Goal: Task Accomplishment & Management: Use online tool/utility

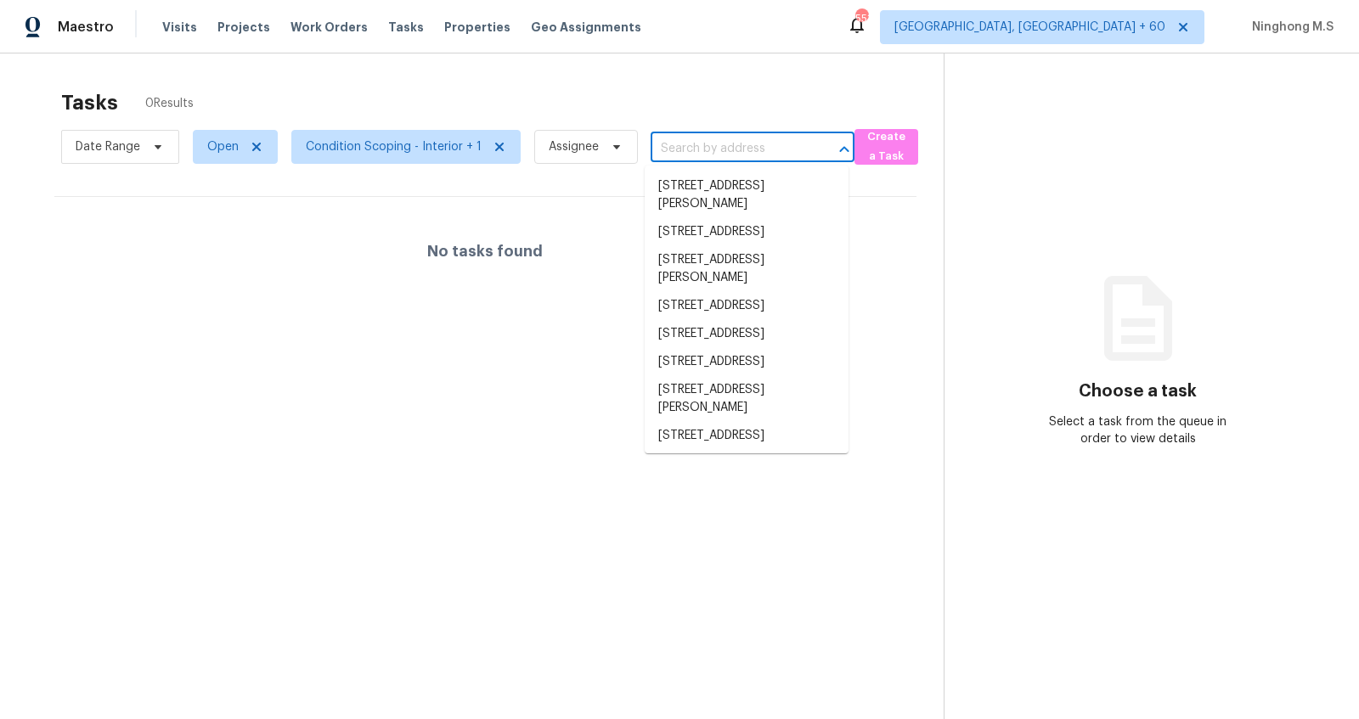
click at [684, 144] on input "text" at bounding box center [728, 149] width 156 height 26
paste input "[STREET_ADDRESS][PERSON_NAME][PERSON_NAME]"
type input "[STREET_ADDRESS][PERSON_NAME][PERSON_NAME]"
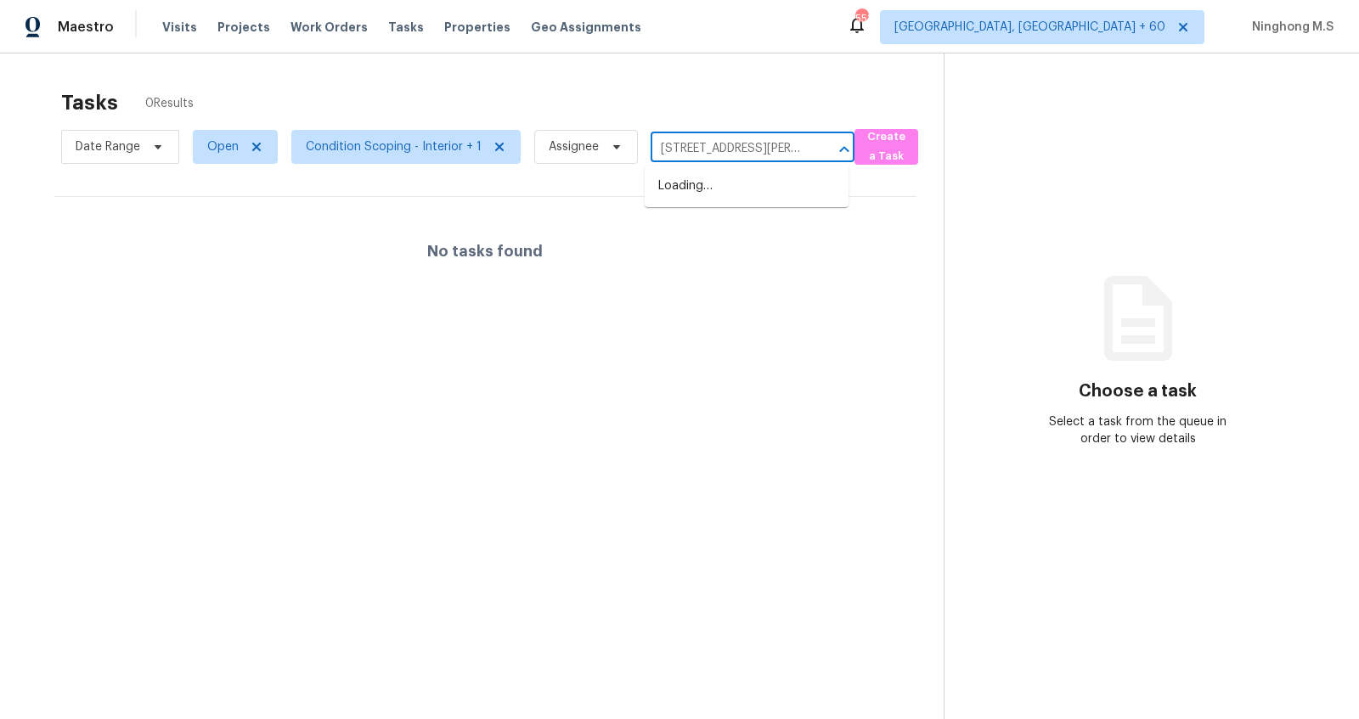
scroll to position [0, 34]
click at [699, 184] on li "[STREET_ADDRESS][PERSON_NAME][PERSON_NAME]" at bounding box center [747, 204] width 204 height 64
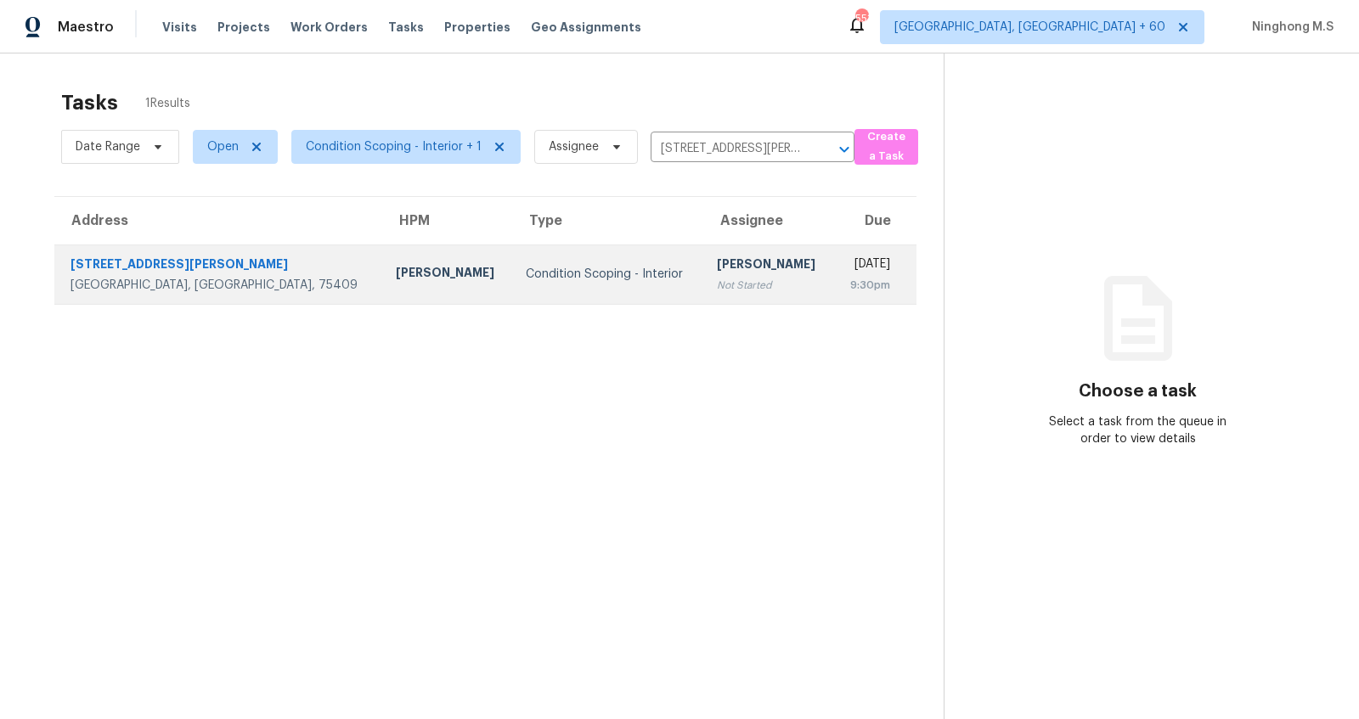
click at [512, 284] on td "Condition Scoping - Interior" at bounding box center [607, 274] width 191 height 59
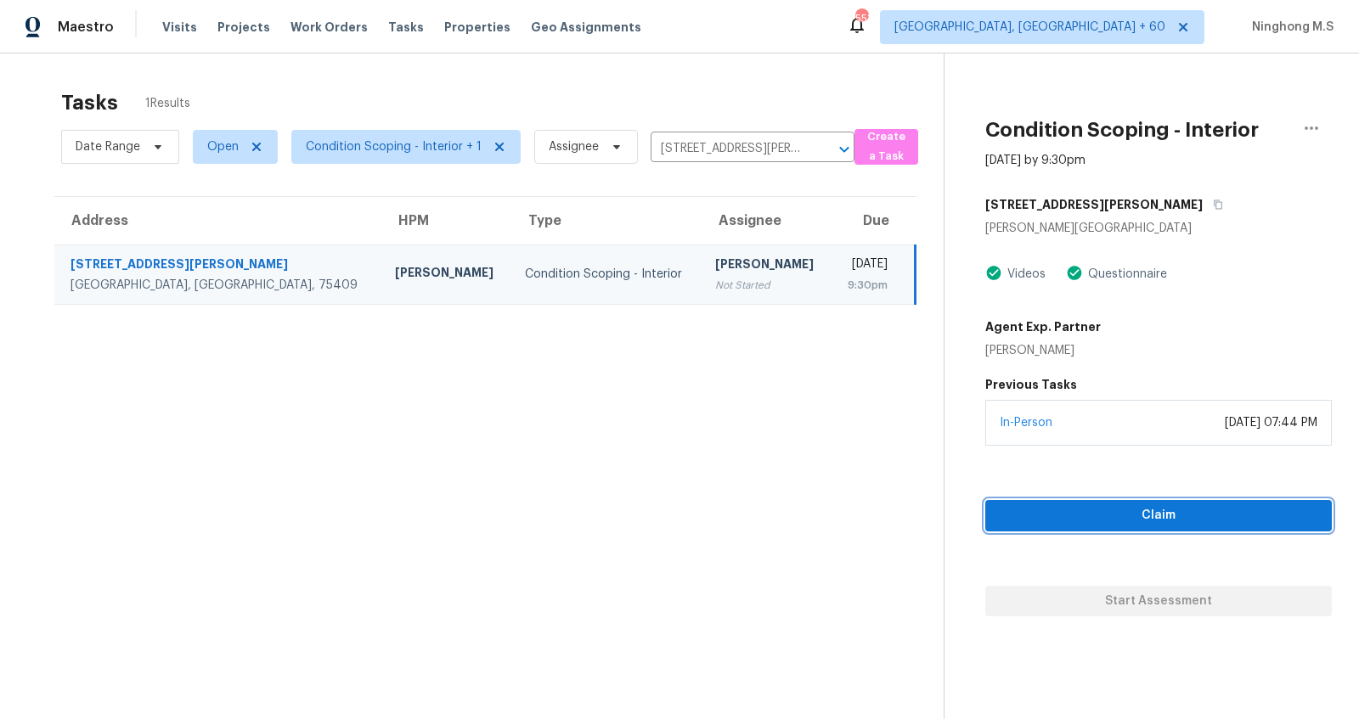
click at [1178, 517] on span "Claim" at bounding box center [1158, 515] width 319 height 21
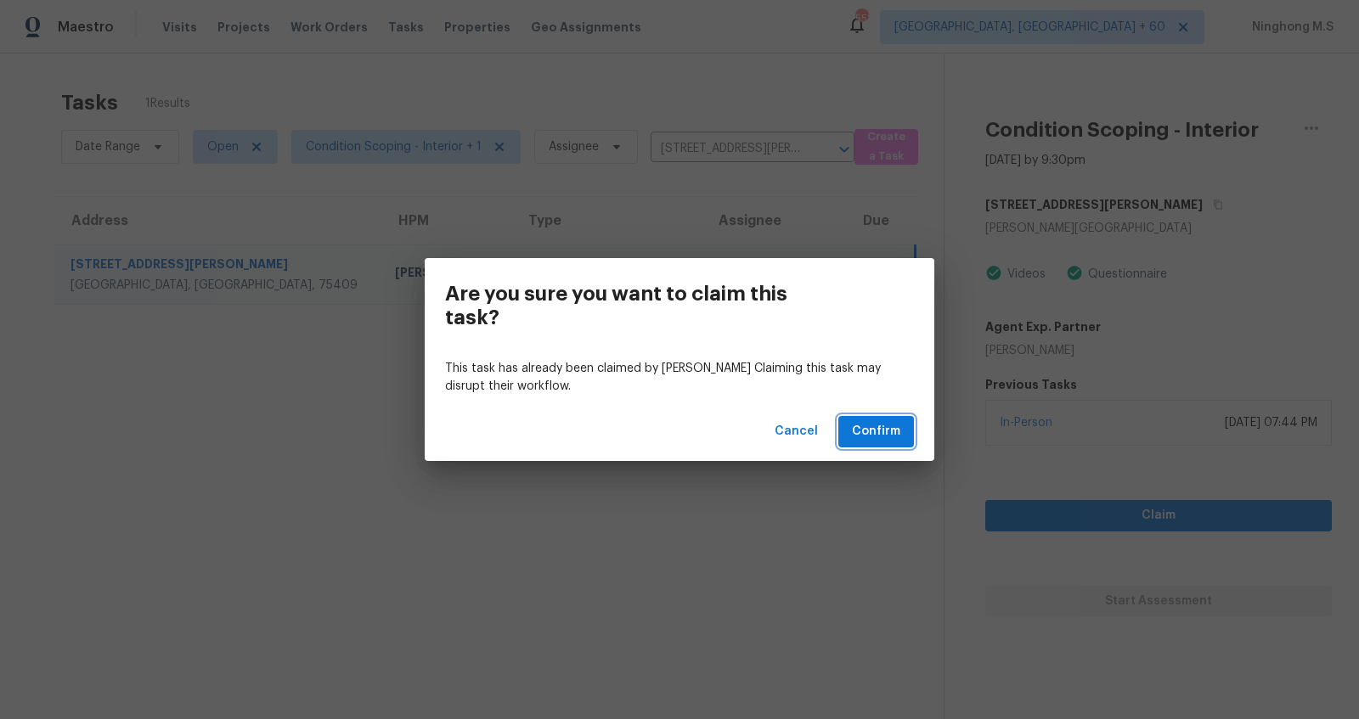
click at [887, 430] on span "Confirm" at bounding box center [876, 431] width 48 height 21
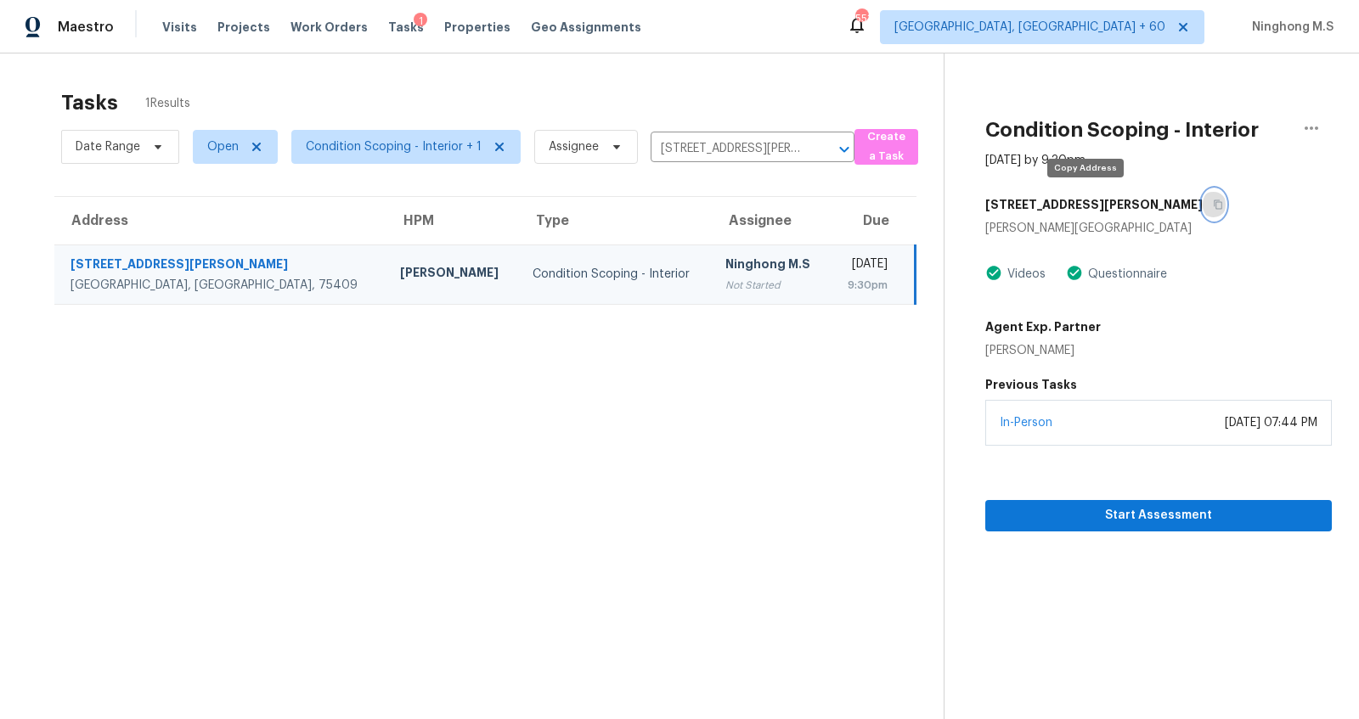
click at [1213, 205] on icon "button" at bounding box center [1218, 205] width 10 height 10
click at [1213, 207] on icon "button" at bounding box center [1218, 205] width 10 height 10
click at [712, 119] on div "Tasks 1 Results" at bounding box center [502, 103] width 882 height 44
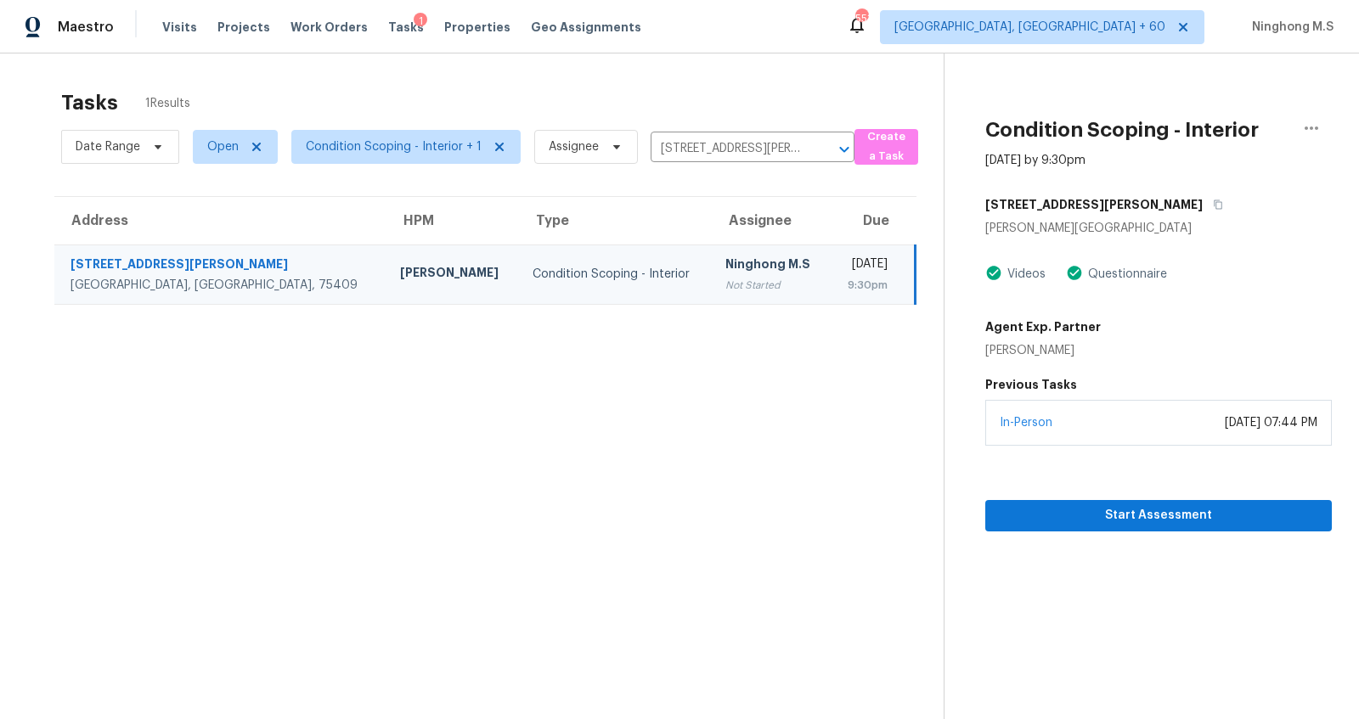
click at [712, 119] on div "Tasks 1 Results" at bounding box center [502, 103] width 882 height 44
click at [1141, 520] on span "Start Assessment" at bounding box center [1158, 515] width 319 height 21
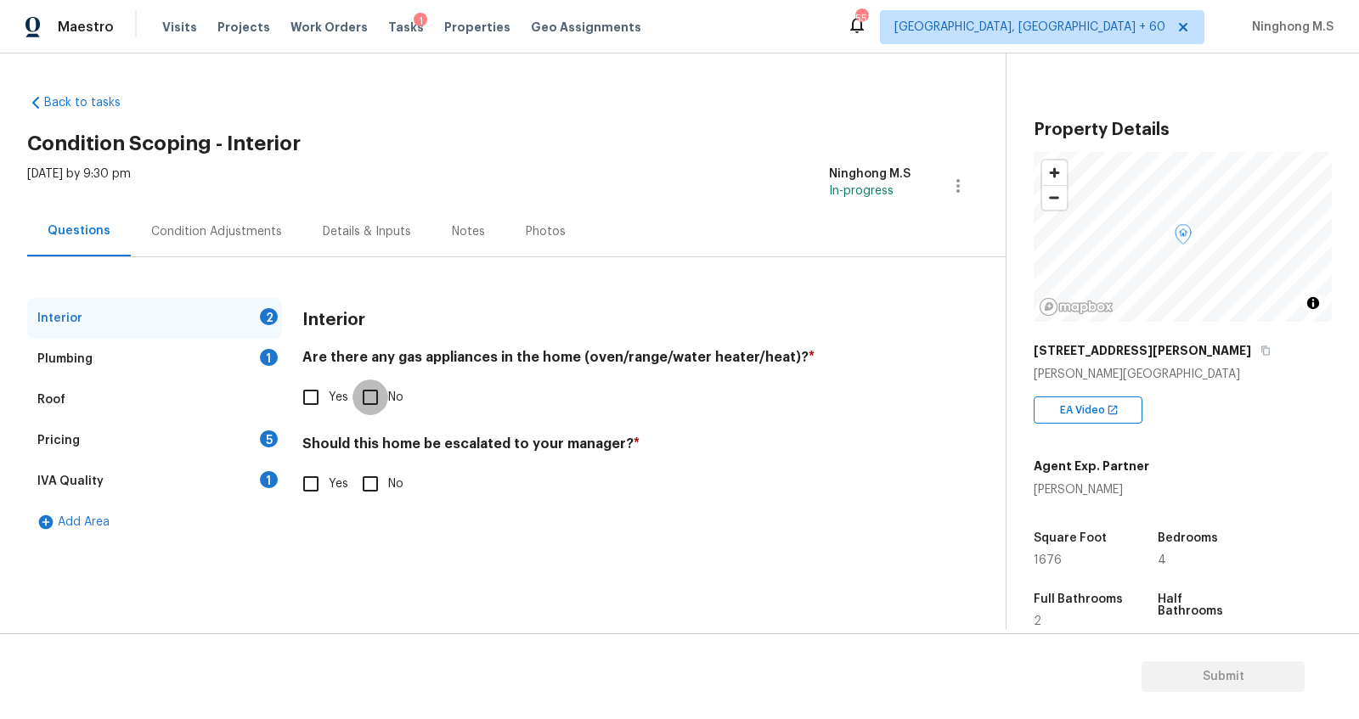
click at [373, 400] on input "No" at bounding box center [370, 398] width 36 height 36
checkbox input "true"
click at [362, 477] on input "No" at bounding box center [370, 484] width 36 height 36
checkbox input "true"
click at [97, 344] on div "Plumbing 1" at bounding box center [154, 359] width 255 height 41
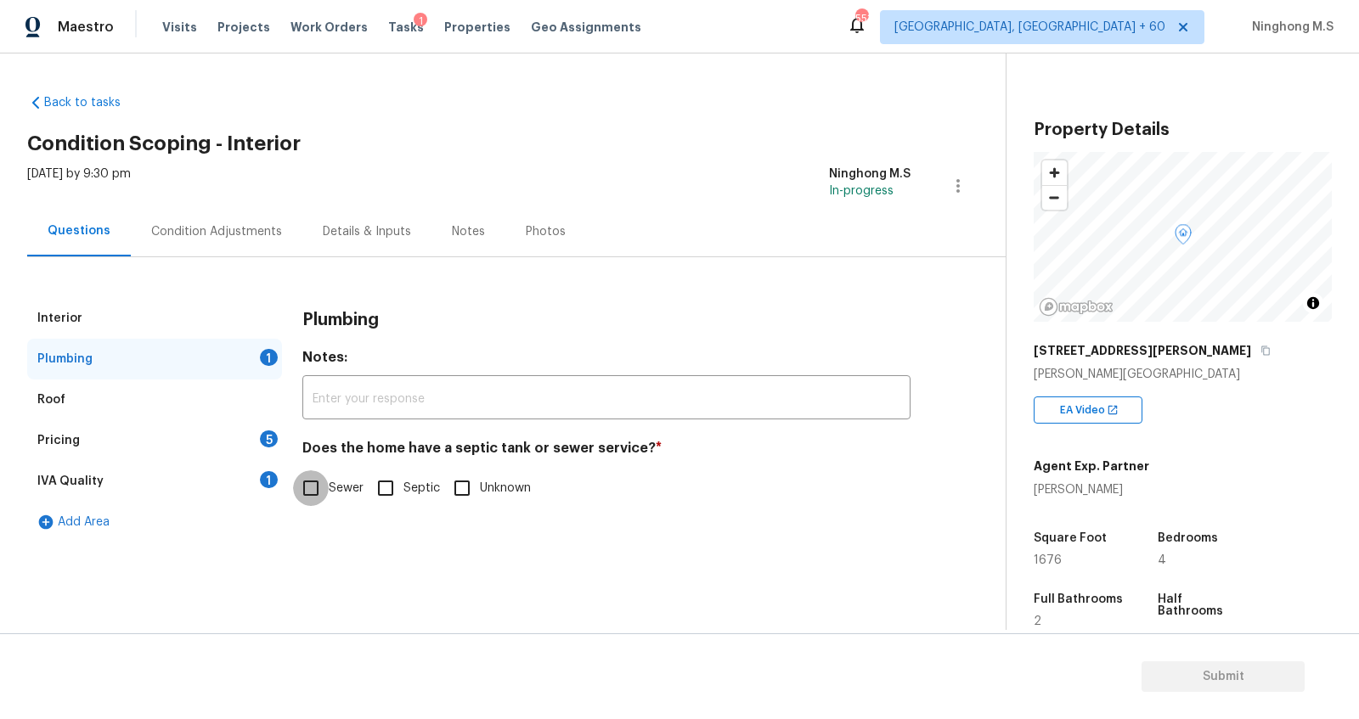
click at [315, 493] on input "Sewer" at bounding box center [311, 488] width 36 height 36
checkbox input "true"
click at [81, 436] on div "Pricing 5" at bounding box center [154, 440] width 255 height 41
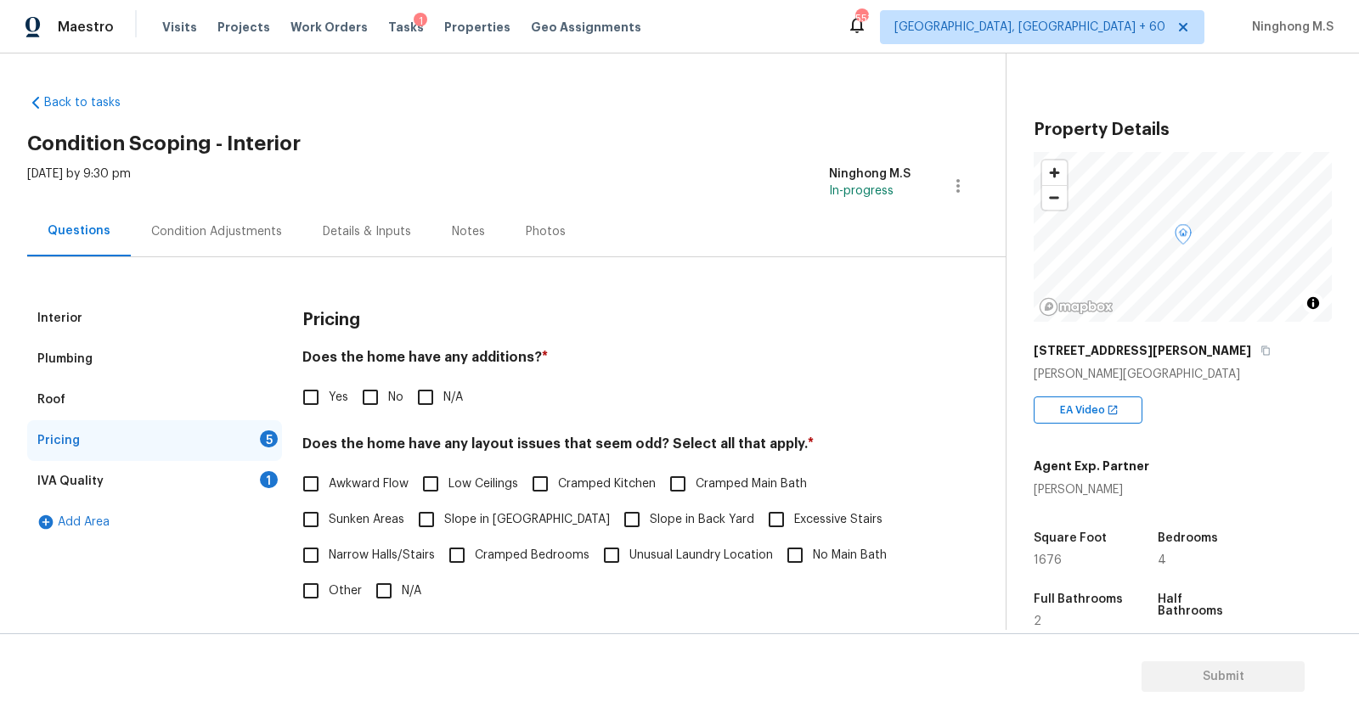
scroll to position [208, 0]
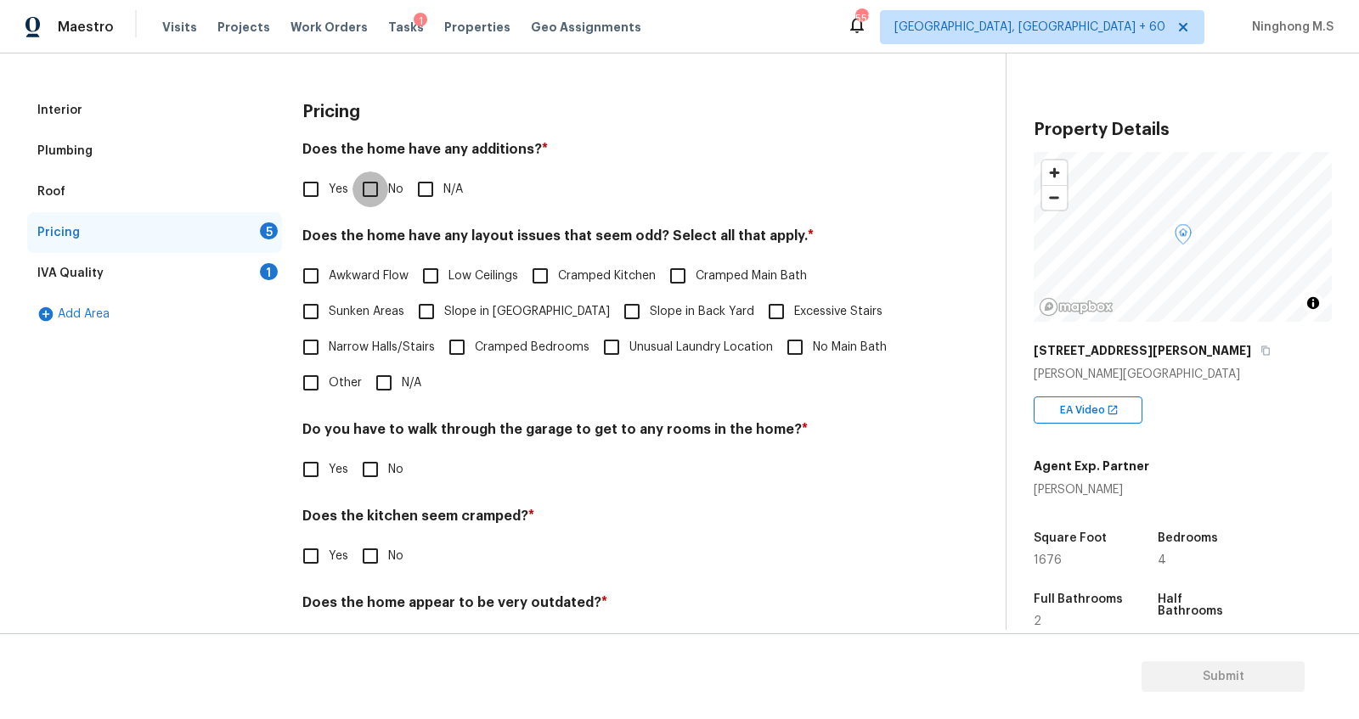
click at [382, 194] on input "No" at bounding box center [370, 190] width 36 height 36
checkbox input "true"
click at [381, 390] on input "N/A" at bounding box center [384, 383] width 36 height 36
checkbox input "true"
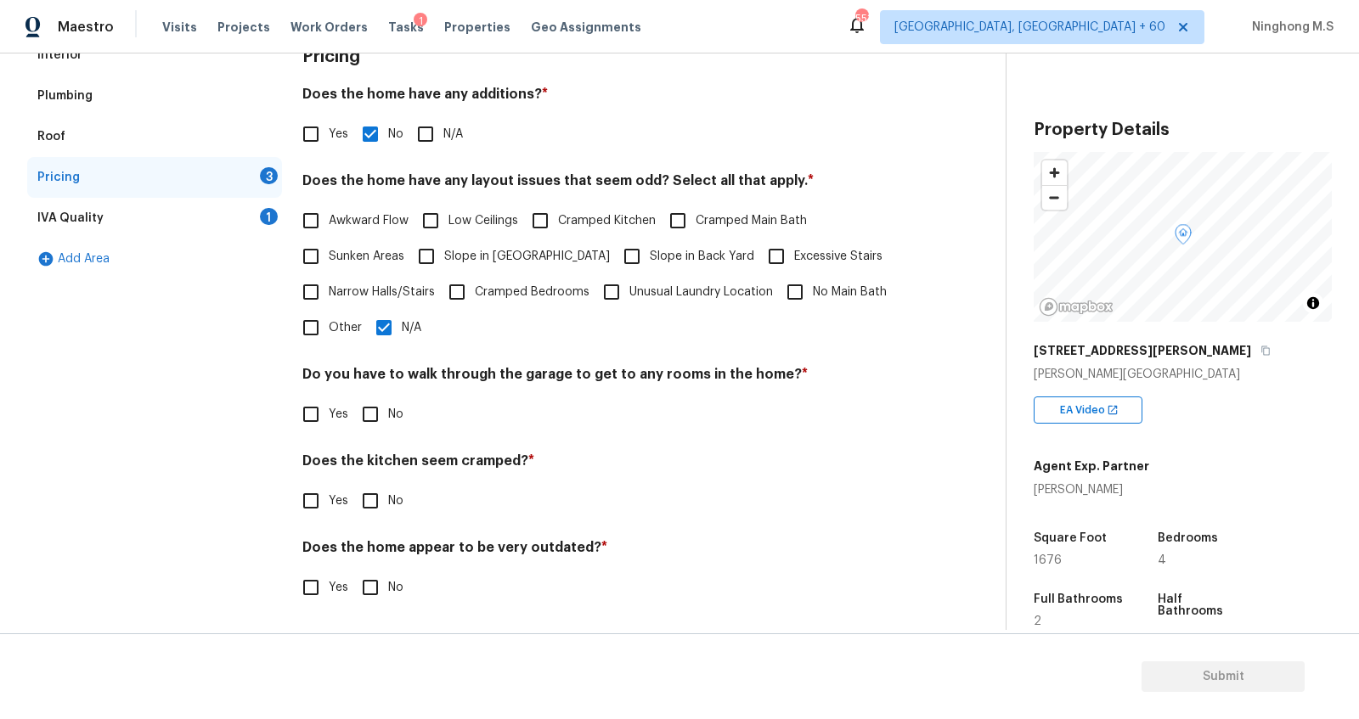
click at [131, 217] on div "IVA Quality 1" at bounding box center [154, 218] width 255 height 41
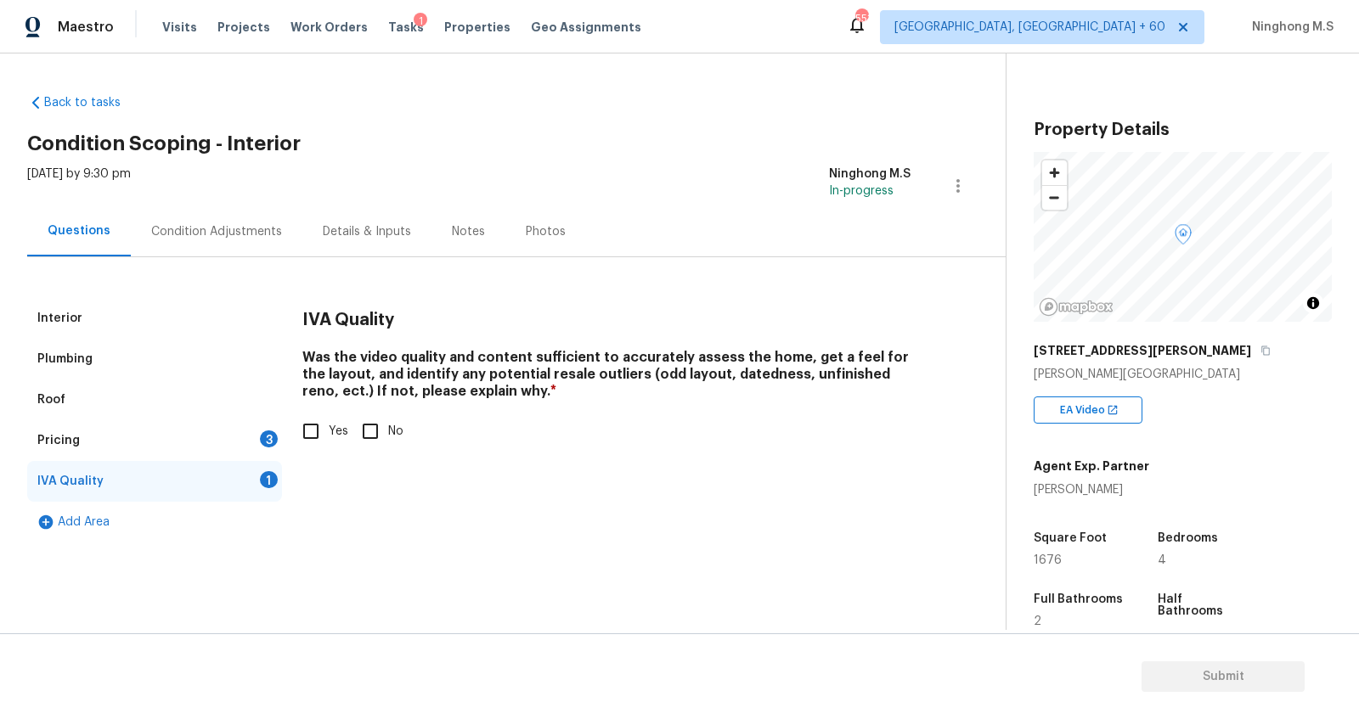
scroll to position [0, 0]
click at [301, 440] on input "Yes" at bounding box center [311, 432] width 36 height 36
checkbox input "true"
click at [270, 227] on div "Condition Adjustments" at bounding box center [216, 231] width 131 height 17
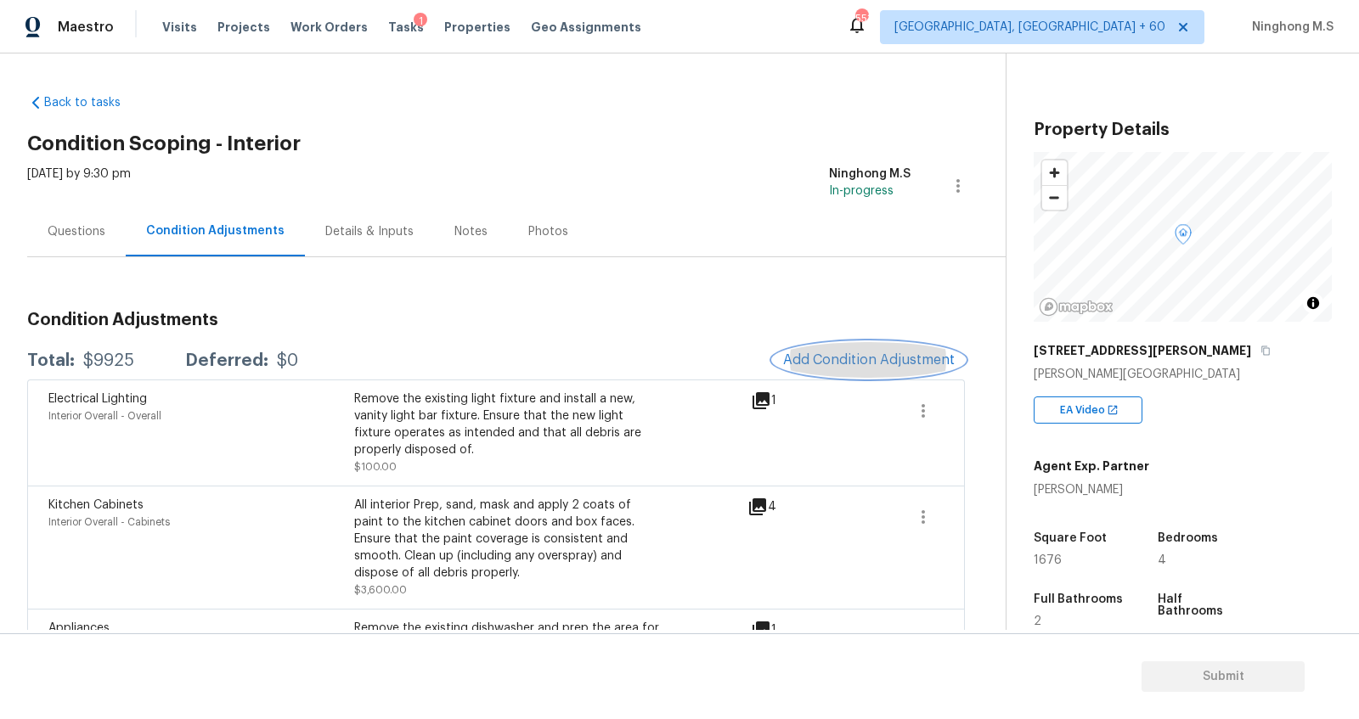
click at [892, 360] on span "Add Condition Adjustment" at bounding box center [869, 359] width 172 height 15
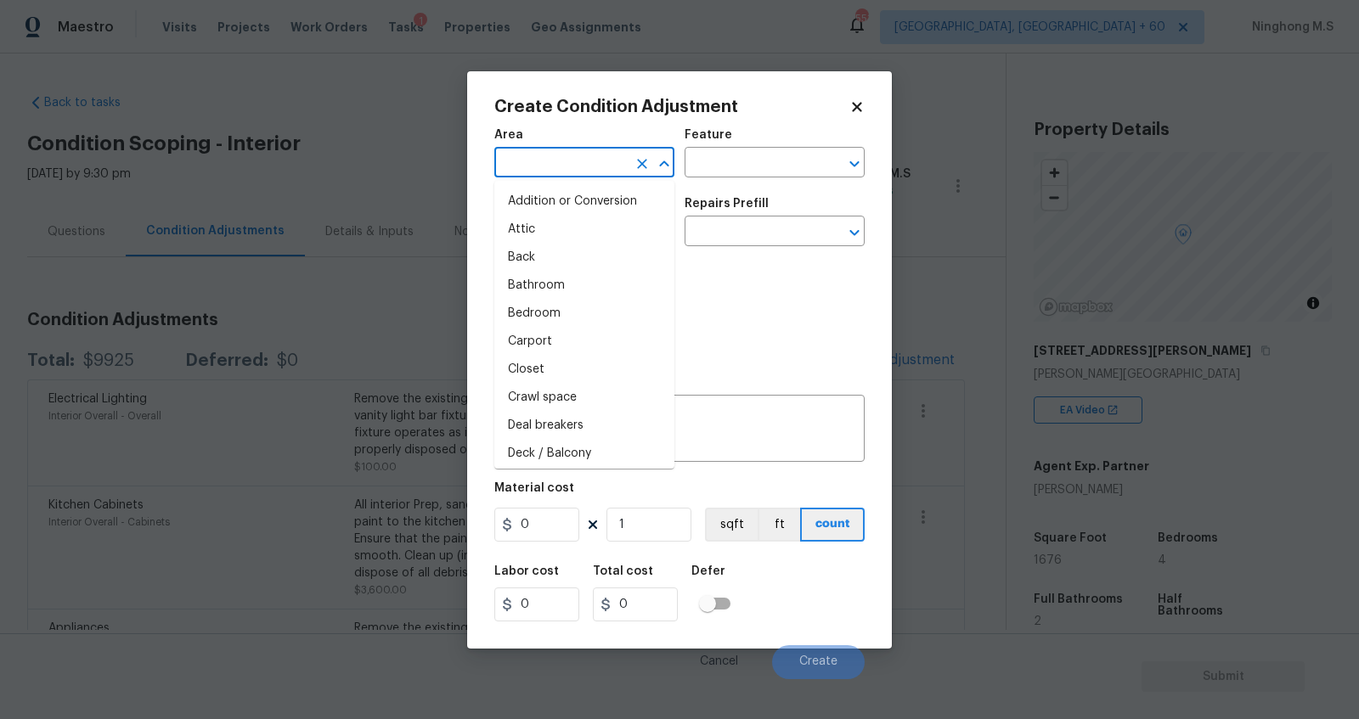
click at [576, 156] on input "text" at bounding box center [560, 164] width 132 height 26
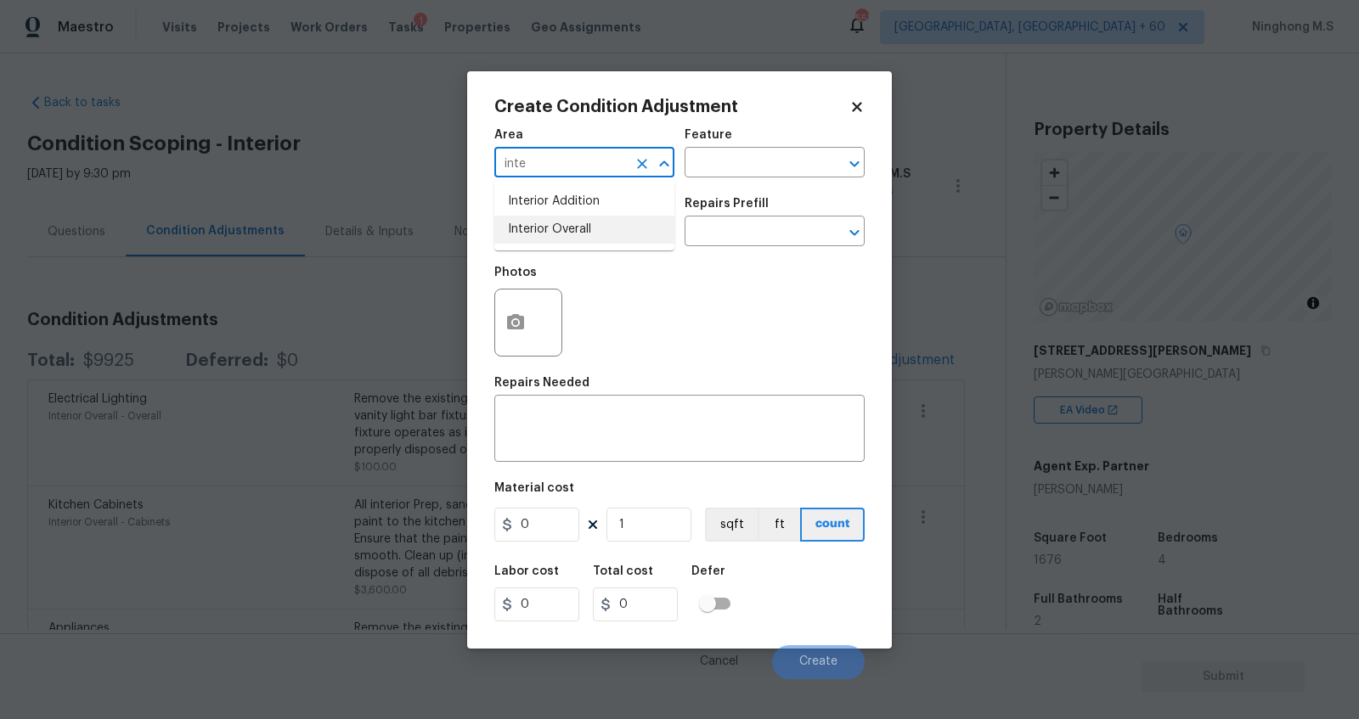
click at [576, 218] on li "Interior Overall" at bounding box center [584, 230] width 180 height 28
type input "Interior Overall"
click at [729, 166] on input "text" at bounding box center [750, 164] width 132 height 26
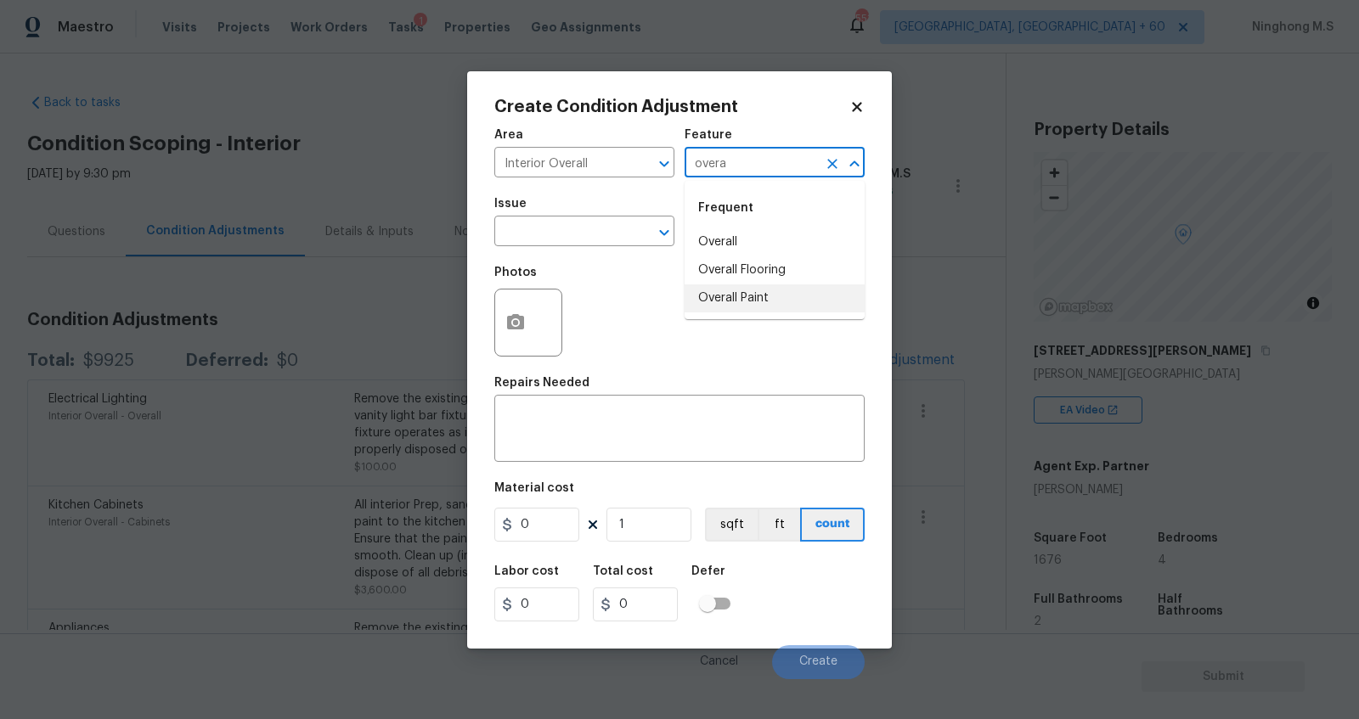
click at [758, 295] on li "Overall Paint" at bounding box center [774, 298] width 180 height 28
type input "Overall Paint"
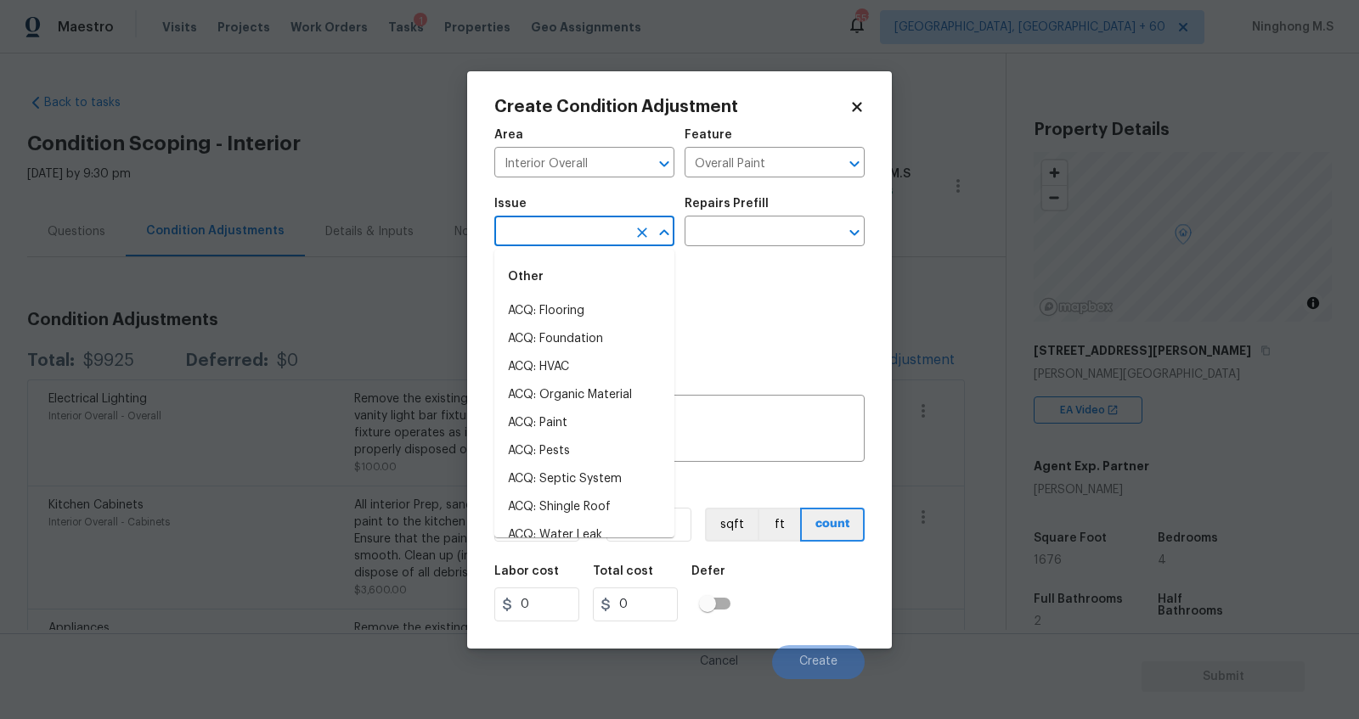
click at [537, 223] on input "text" at bounding box center [560, 233] width 132 height 26
click at [572, 417] on li "ACQ: Paint" at bounding box center [584, 423] width 180 height 28
type input "ACQ: Paint"
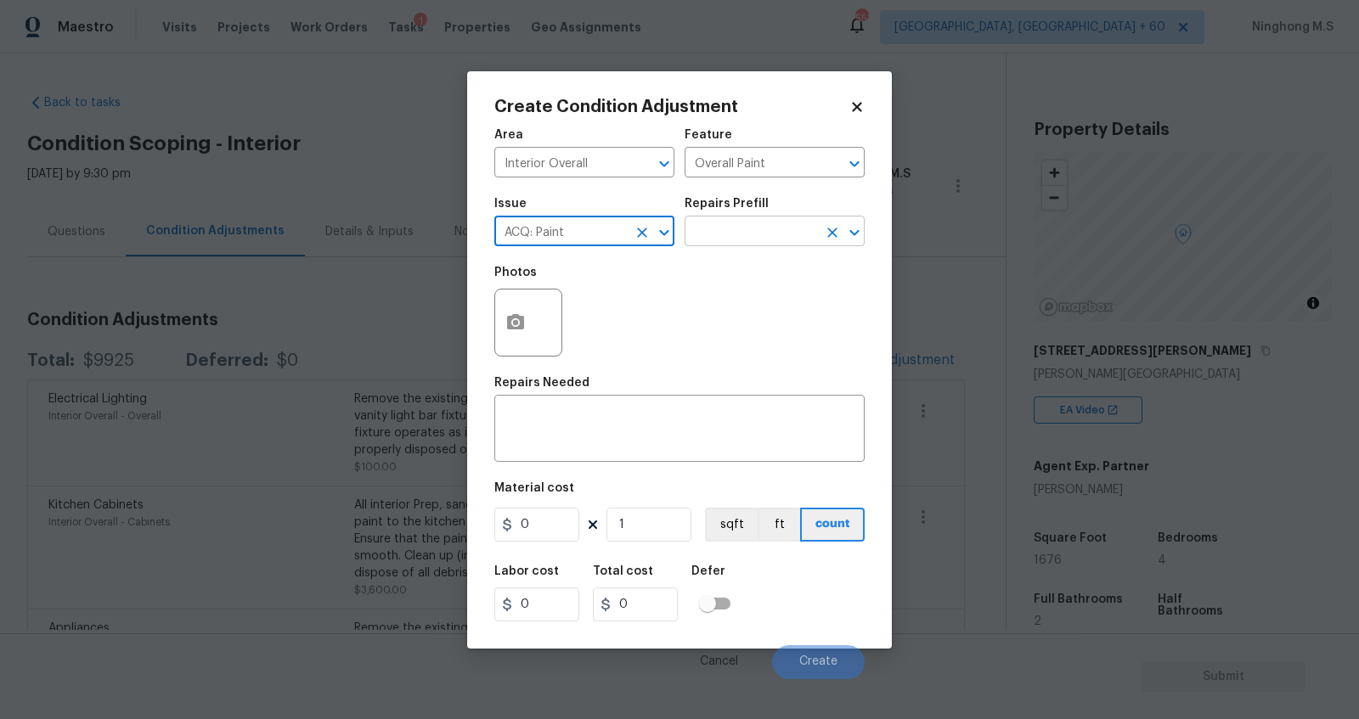
click at [767, 227] on input "text" at bounding box center [750, 233] width 132 height 26
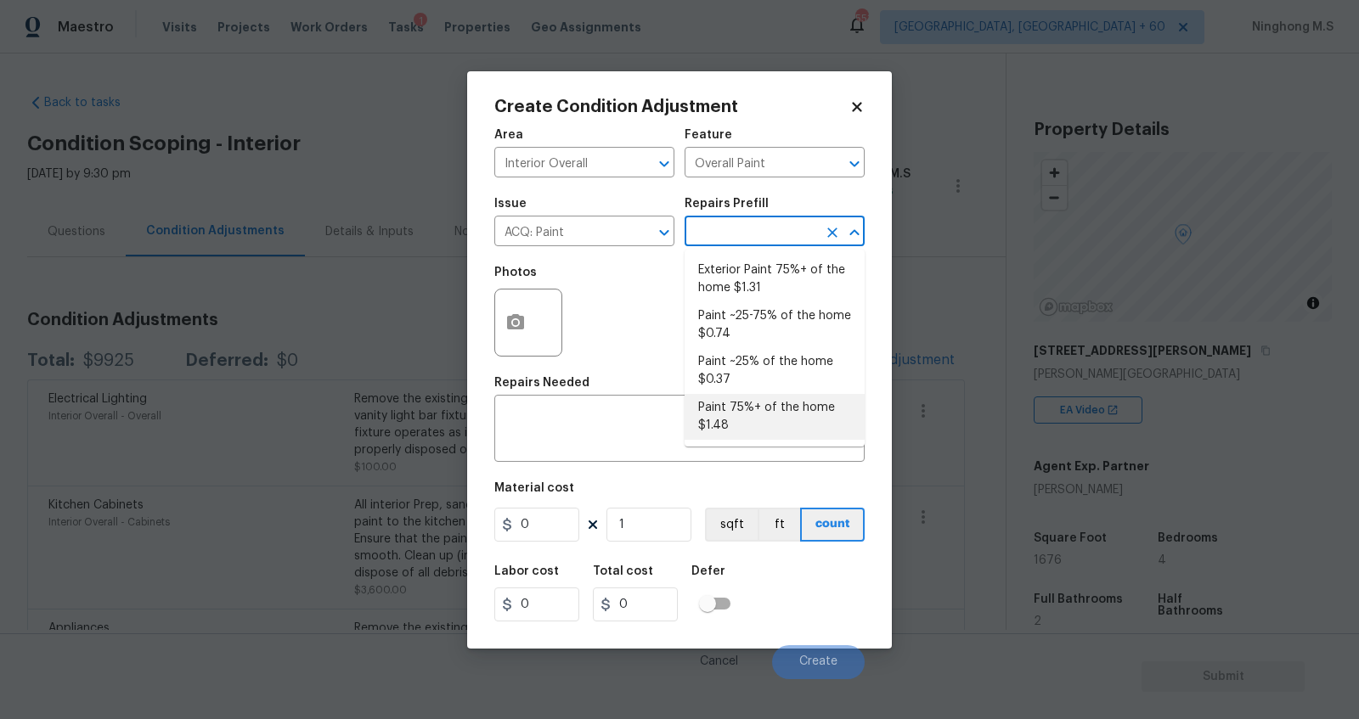
click at [786, 415] on li "Paint 75%+ of the home $1.48" at bounding box center [774, 417] width 180 height 46
type input "Acquisition"
type textarea "Acquisition Scope: 75%+ of the home will likely require interior paint"
type input "1.48"
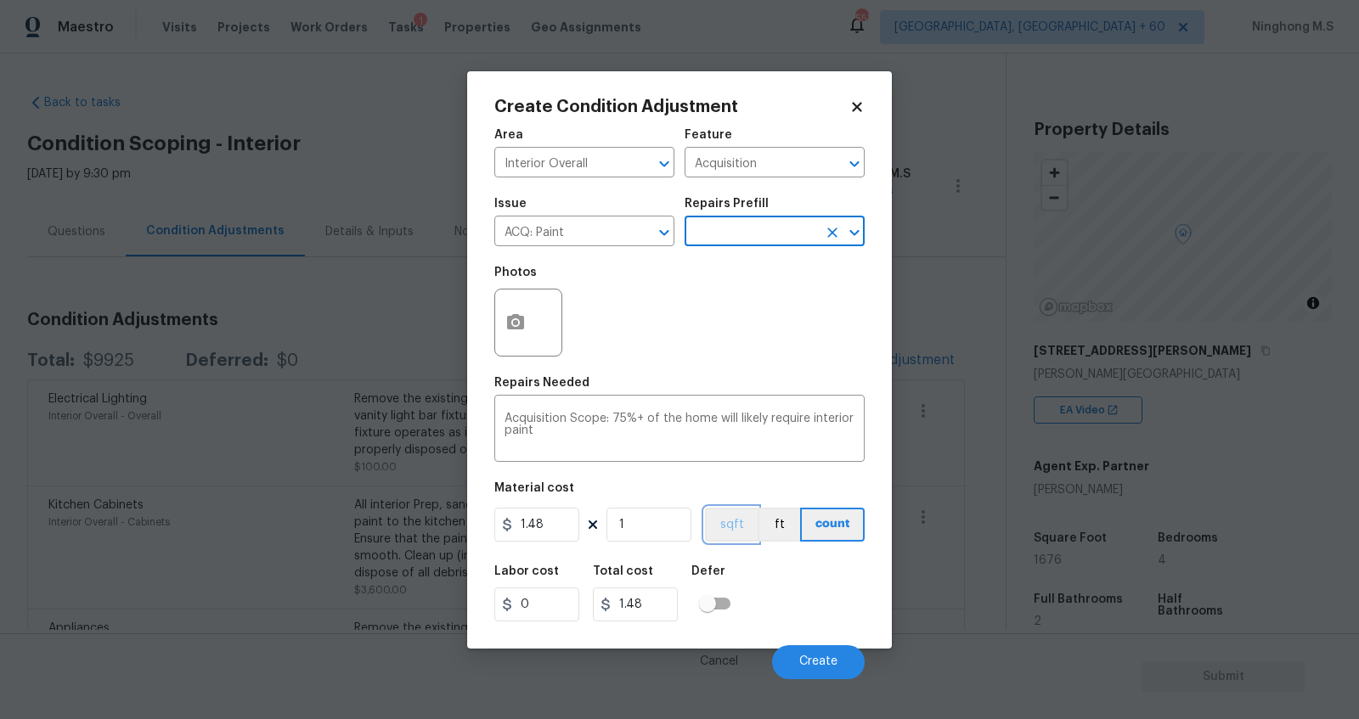
click at [723, 523] on button "sqft" at bounding box center [731, 525] width 53 height 34
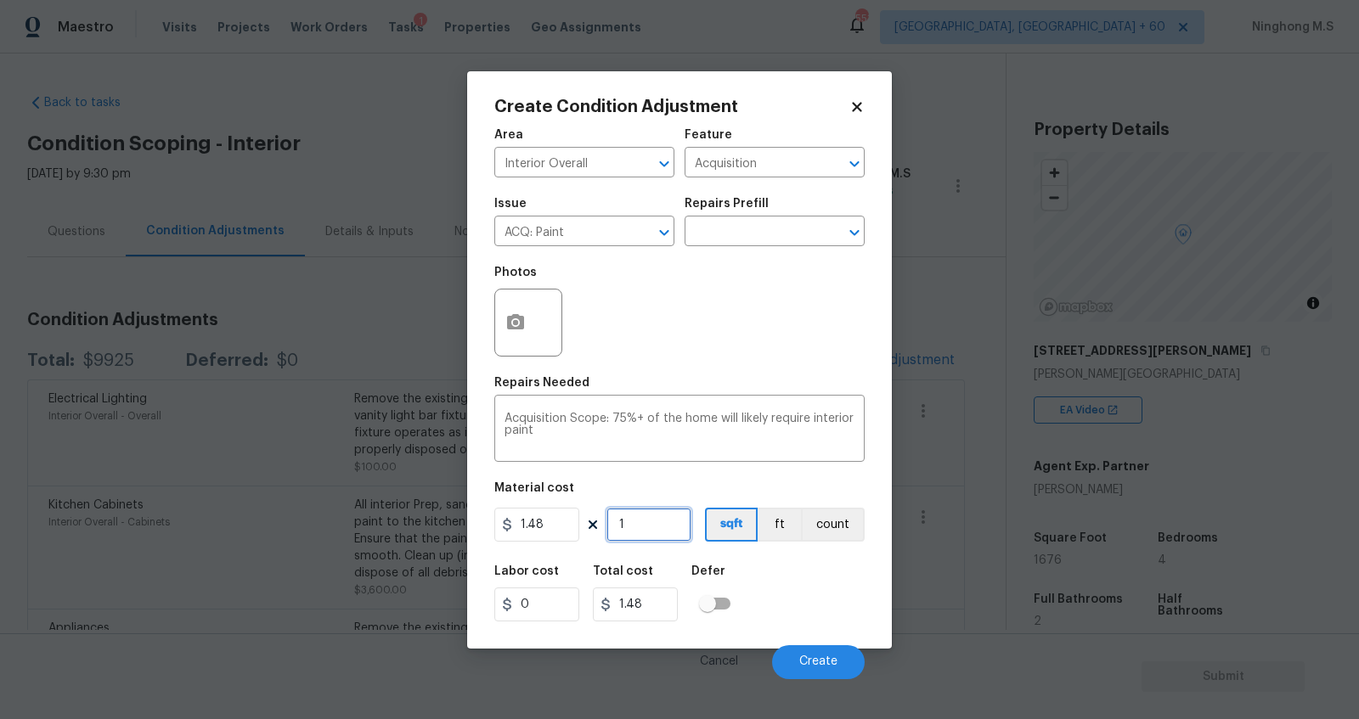
click at [651, 531] on input "1" at bounding box center [648, 525] width 85 height 34
type input "0"
type input "1"
type input "1.48"
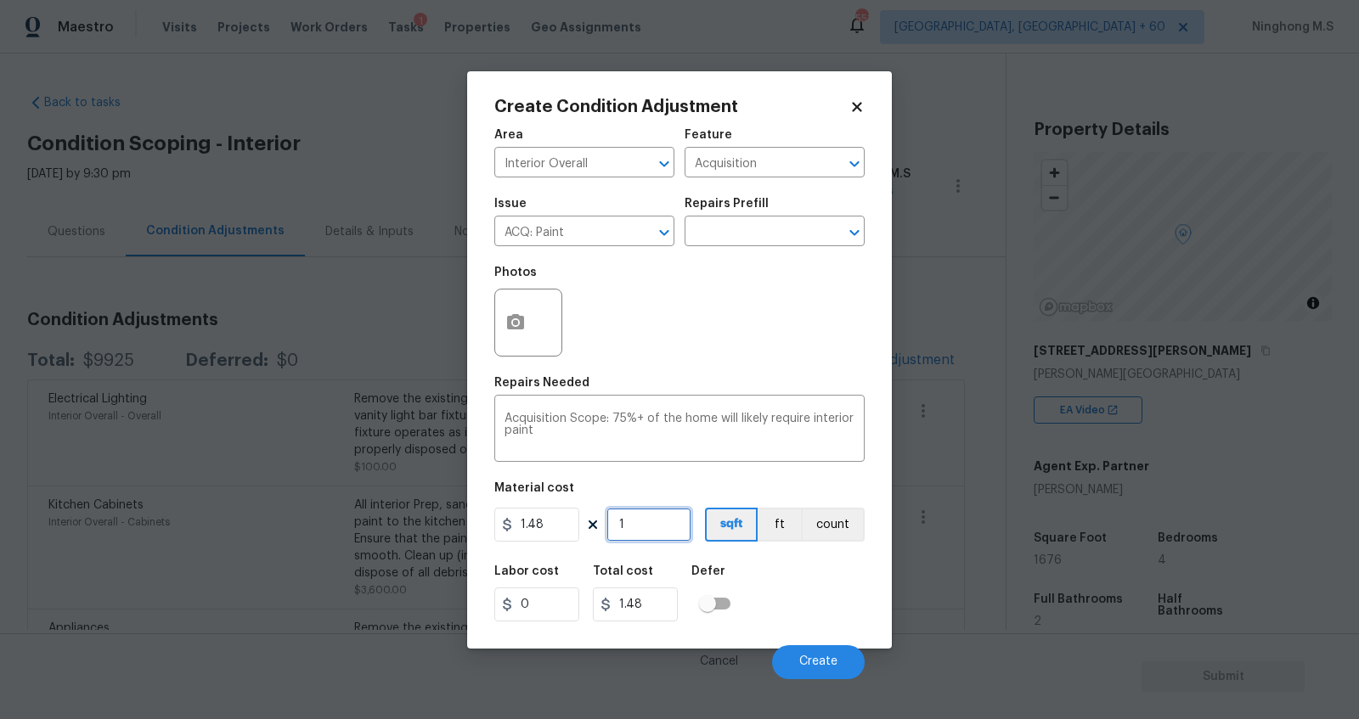
type input "16"
type input "23.68"
type input "167"
type input "247.16"
type input "1676"
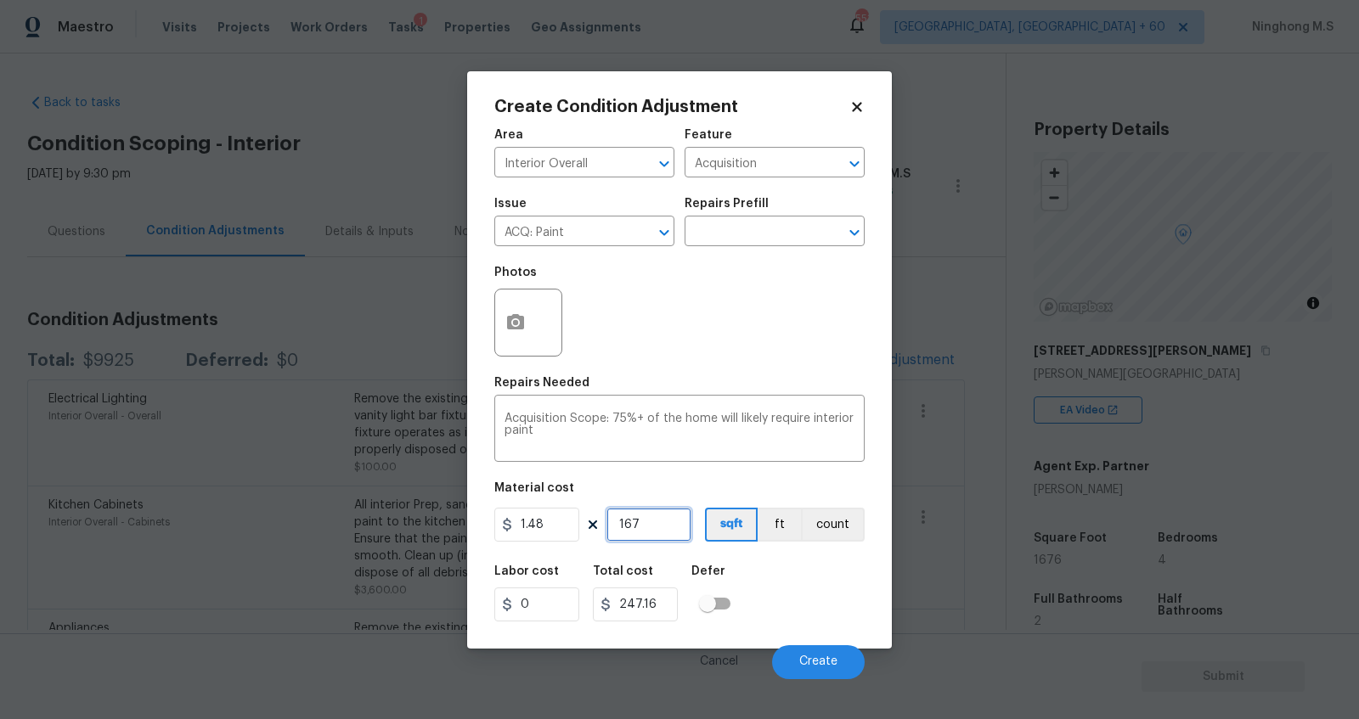
type input "2480.48"
type input "1676"
click at [518, 331] on icon "button" at bounding box center [515, 322] width 20 height 20
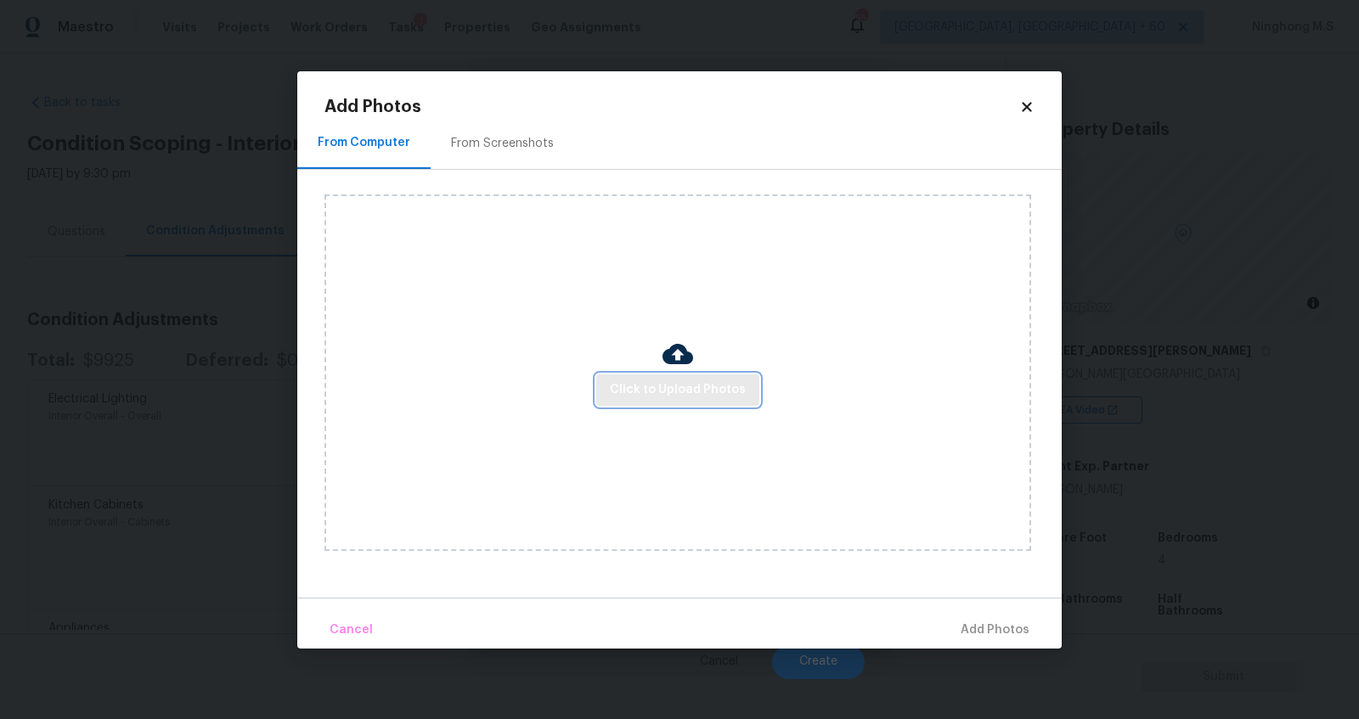
click at [695, 401] on button "Click to Upload Photos" at bounding box center [677, 389] width 163 height 31
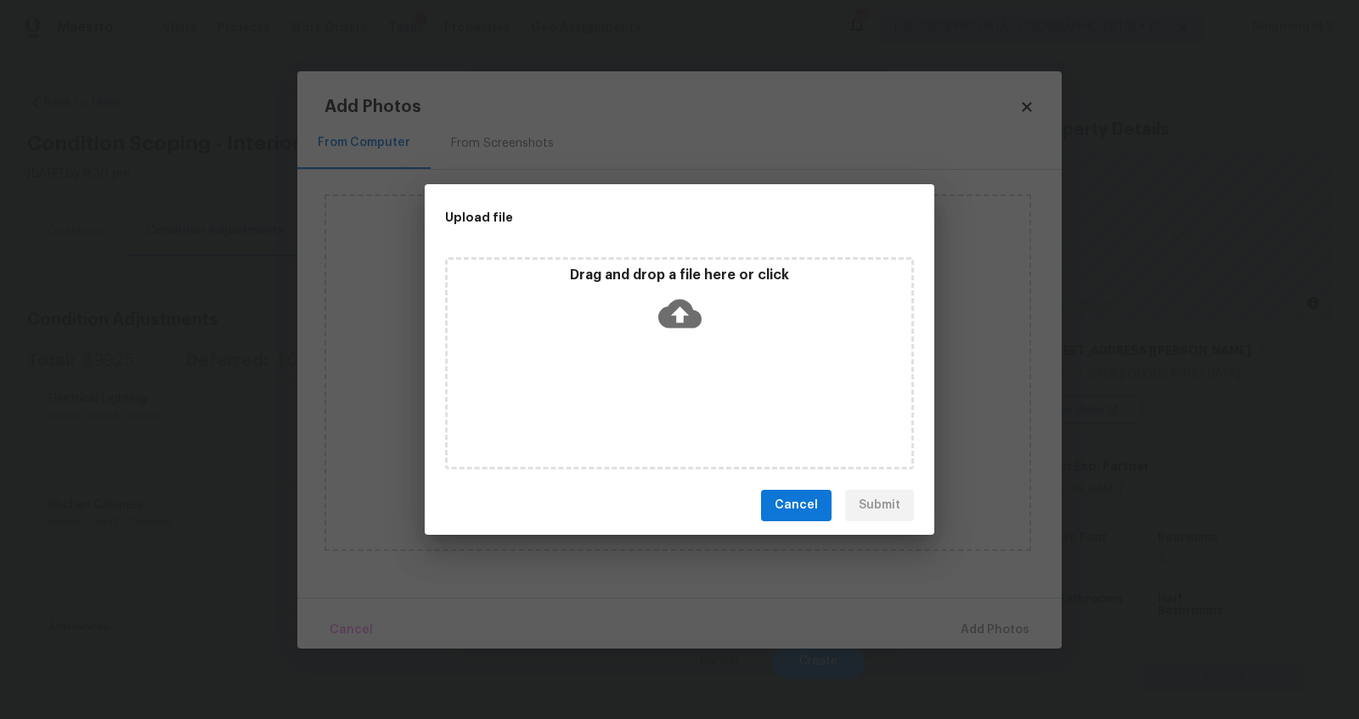
click at [678, 323] on icon at bounding box center [679, 313] width 43 height 29
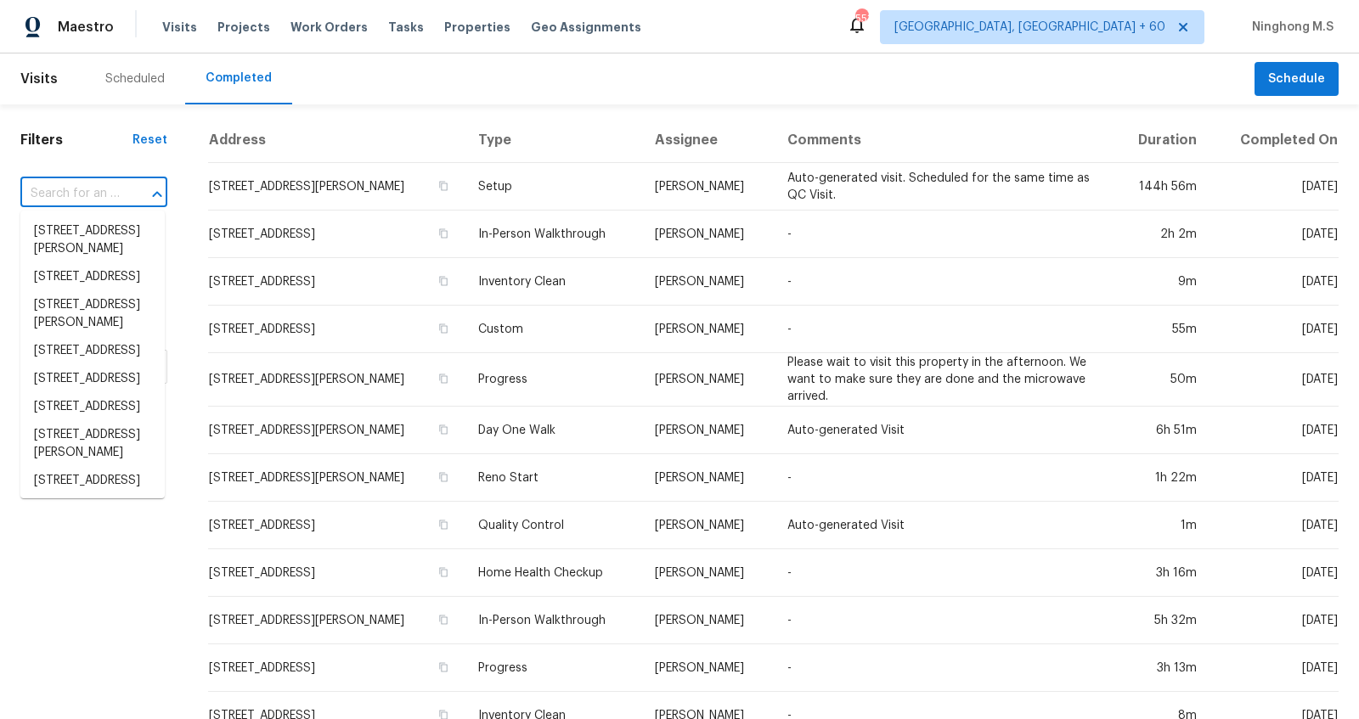
click at [98, 189] on input "text" at bounding box center [69, 194] width 99 height 26
paste input "[STREET_ADDRESS][PERSON_NAME][PERSON_NAME]"
type input "[STREET_ADDRESS][PERSON_NAME][PERSON_NAME]"
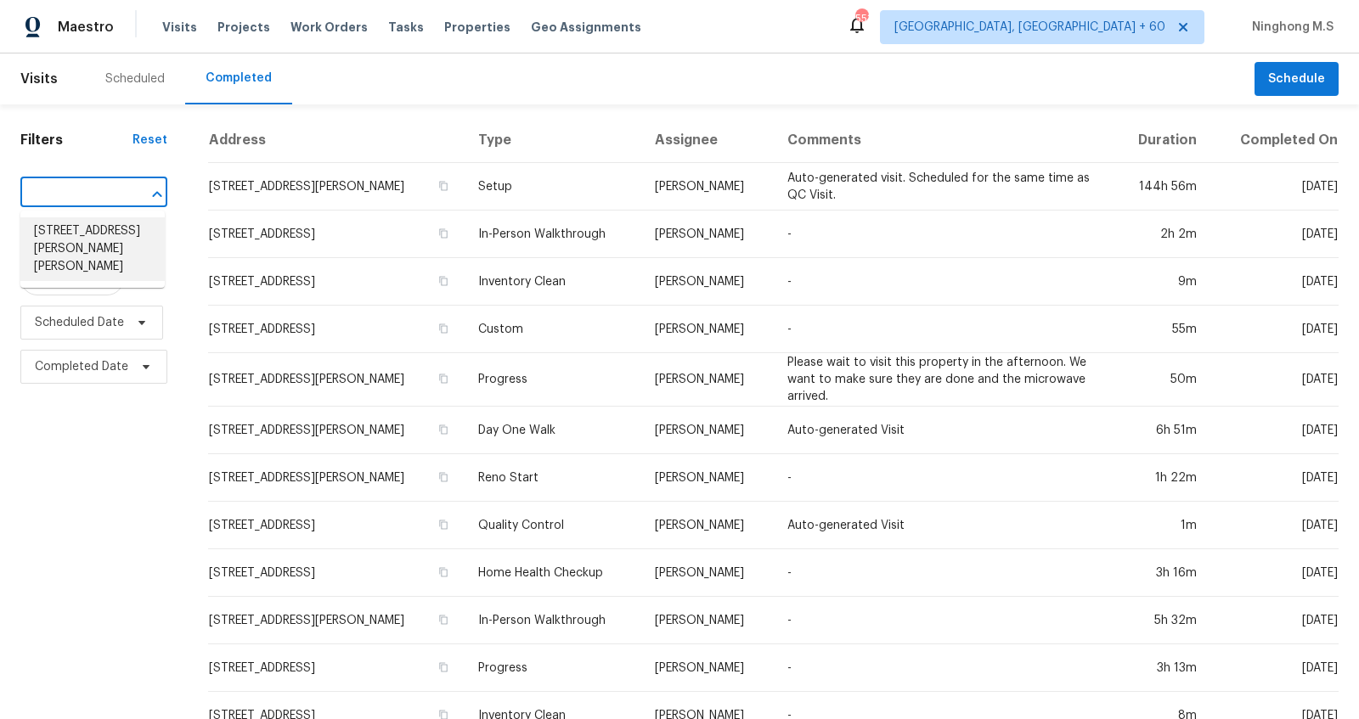
click at [101, 226] on li "[STREET_ADDRESS][PERSON_NAME][PERSON_NAME]" at bounding box center [92, 249] width 144 height 64
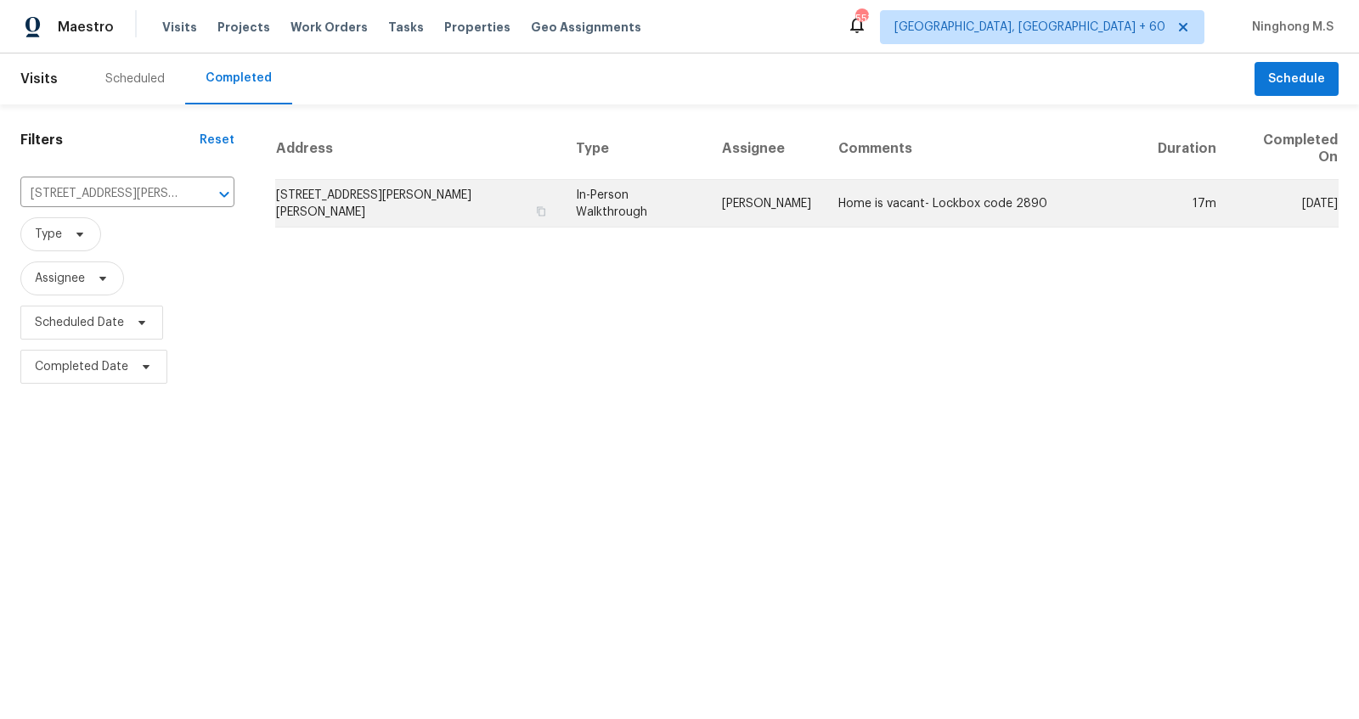
click at [425, 189] on td "[STREET_ADDRESS][PERSON_NAME][PERSON_NAME]" at bounding box center [418, 204] width 287 height 48
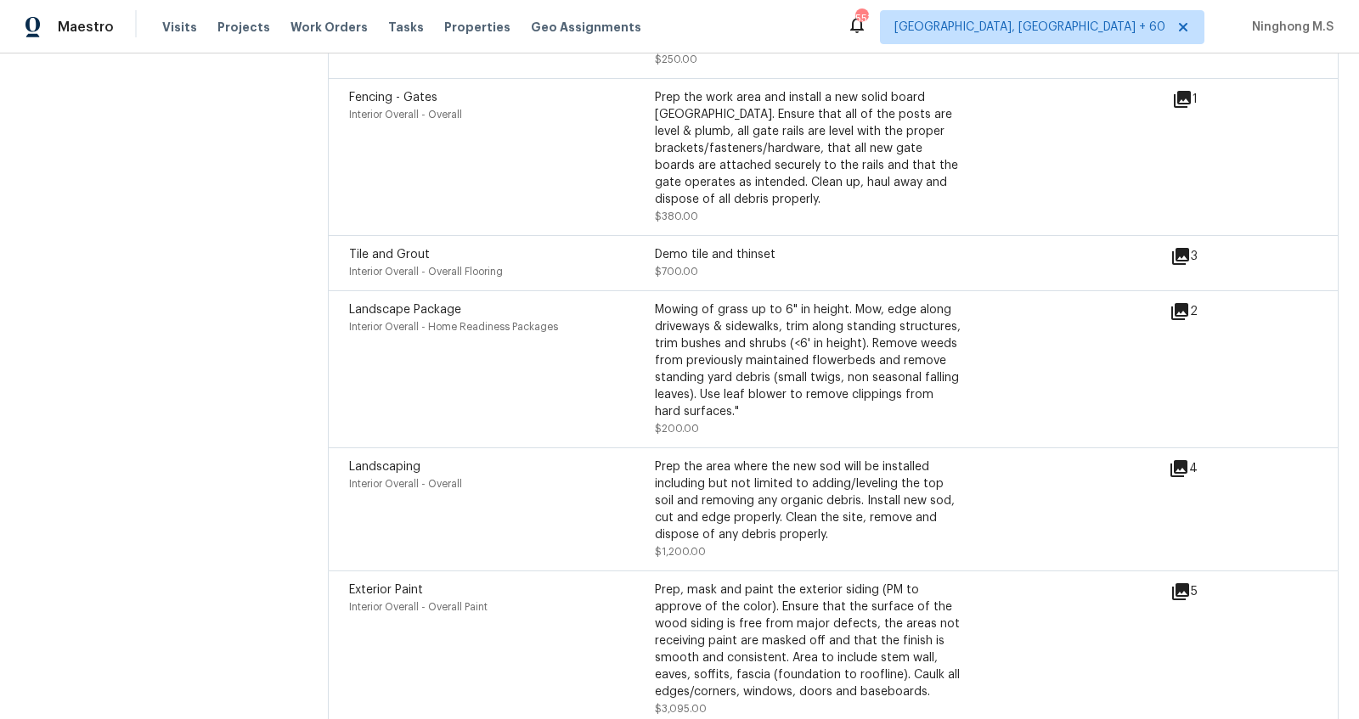
scroll to position [4510, 0]
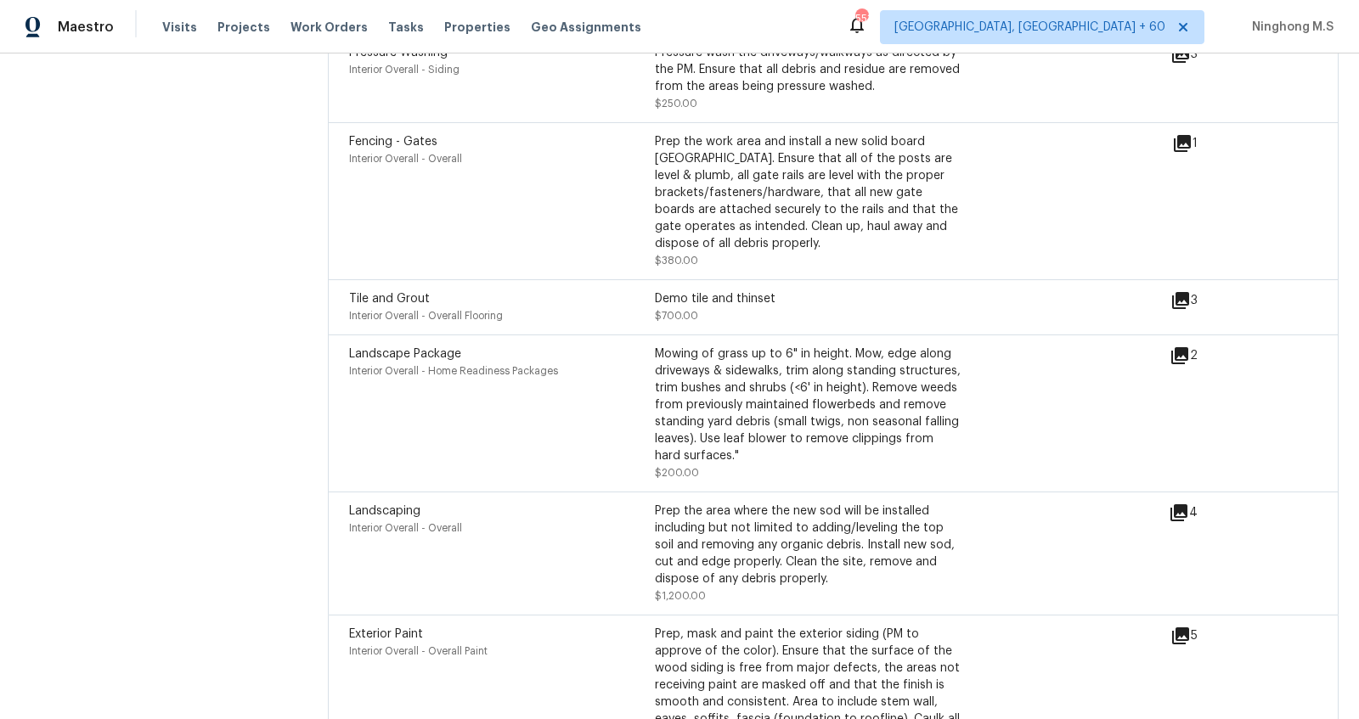
drag, startPoint x: 399, startPoint y: 319, endPoint x: 504, endPoint y: 319, distance: 104.4
click at [504, 335] on div "Landscape Package Interior Overall - Home Readiness Packages Mowing of grass up…" at bounding box center [833, 413] width 1011 height 157
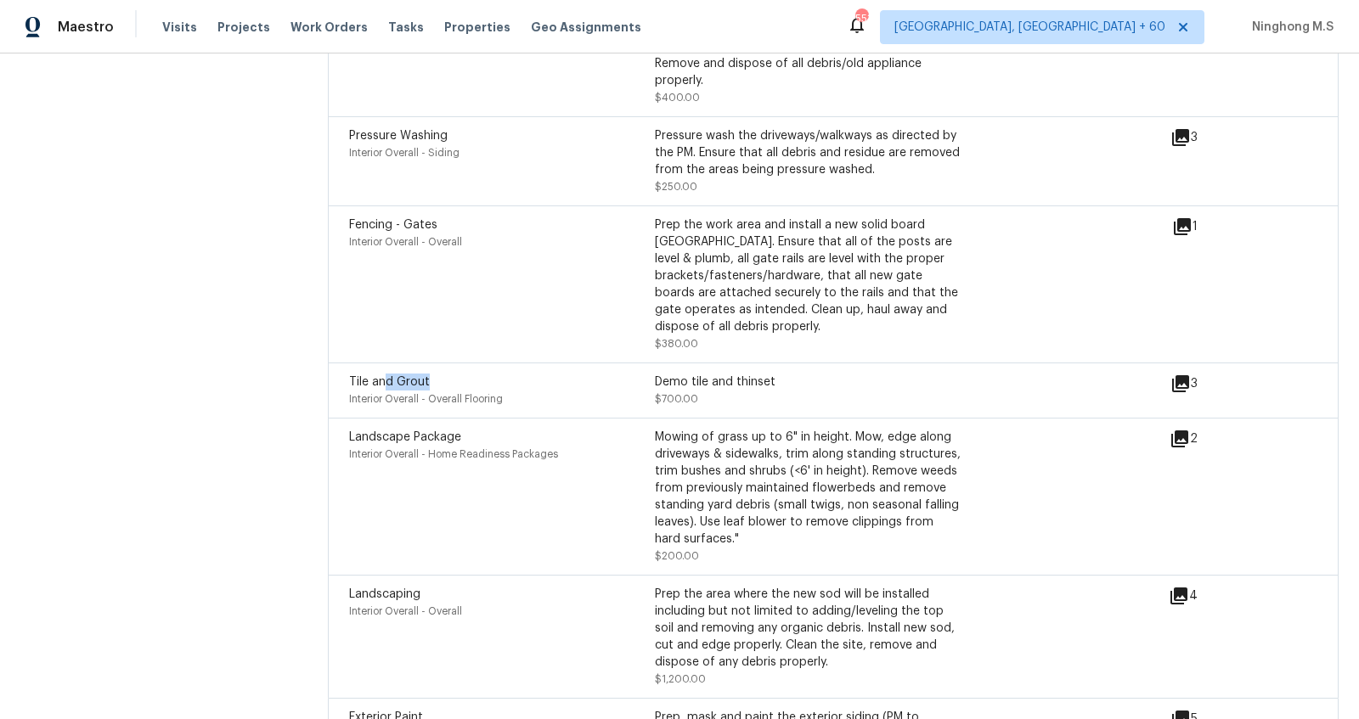
drag, startPoint x: 381, startPoint y: 356, endPoint x: 493, endPoint y: 356, distance: 112.1
click at [493, 374] on div "Tile and Grout" at bounding box center [502, 382] width 306 height 17
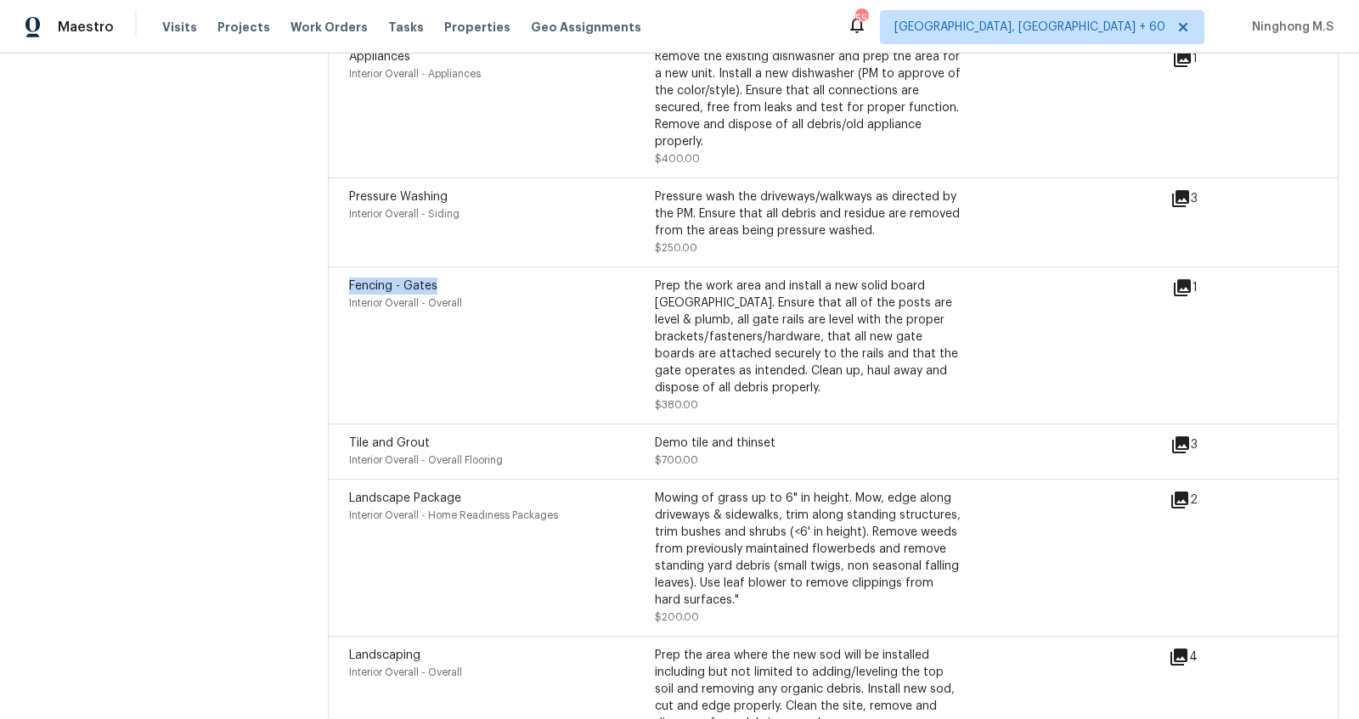
drag, startPoint x: 348, startPoint y: 262, endPoint x: 549, endPoint y: 260, distance: 200.4
click at [549, 278] on div "Fencing - Gates" at bounding box center [502, 286] width 306 height 17
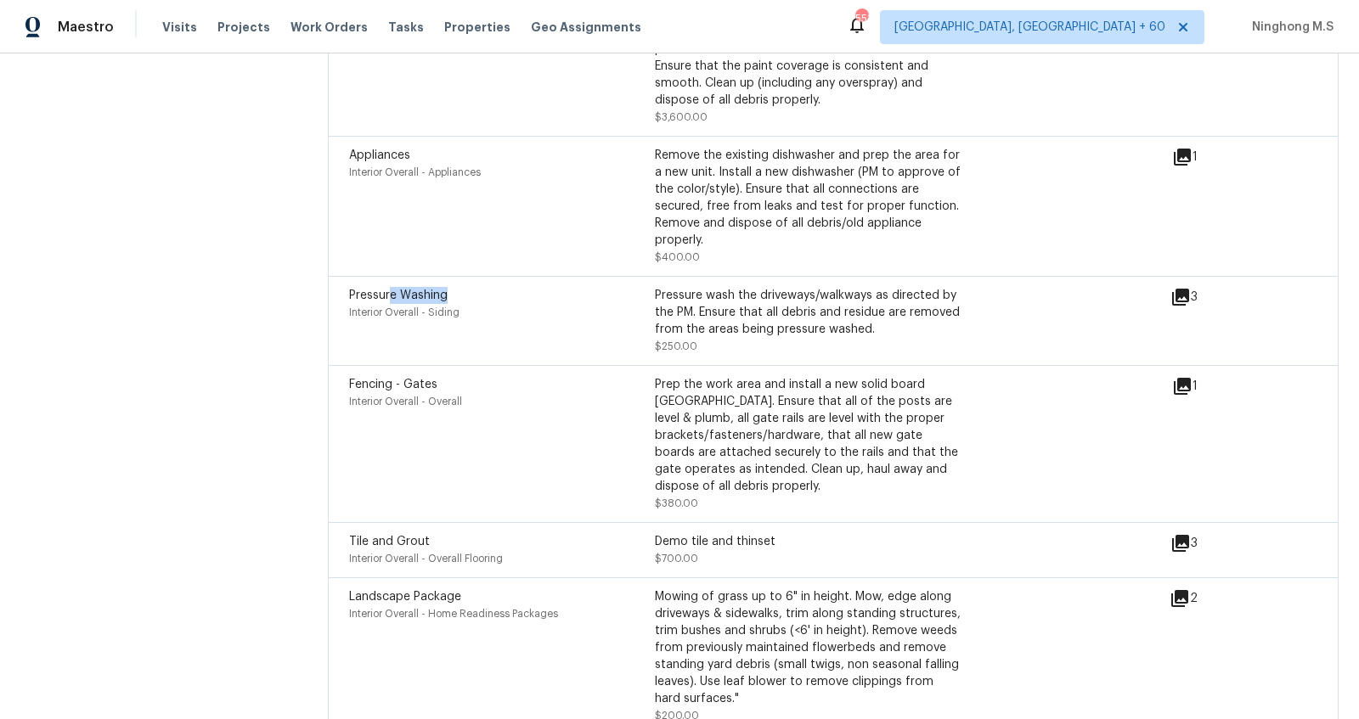
drag, startPoint x: 544, startPoint y: 271, endPoint x: 384, endPoint y: 271, distance: 160.5
click at [384, 287] on div "Pressure Washing" at bounding box center [502, 295] width 306 height 17
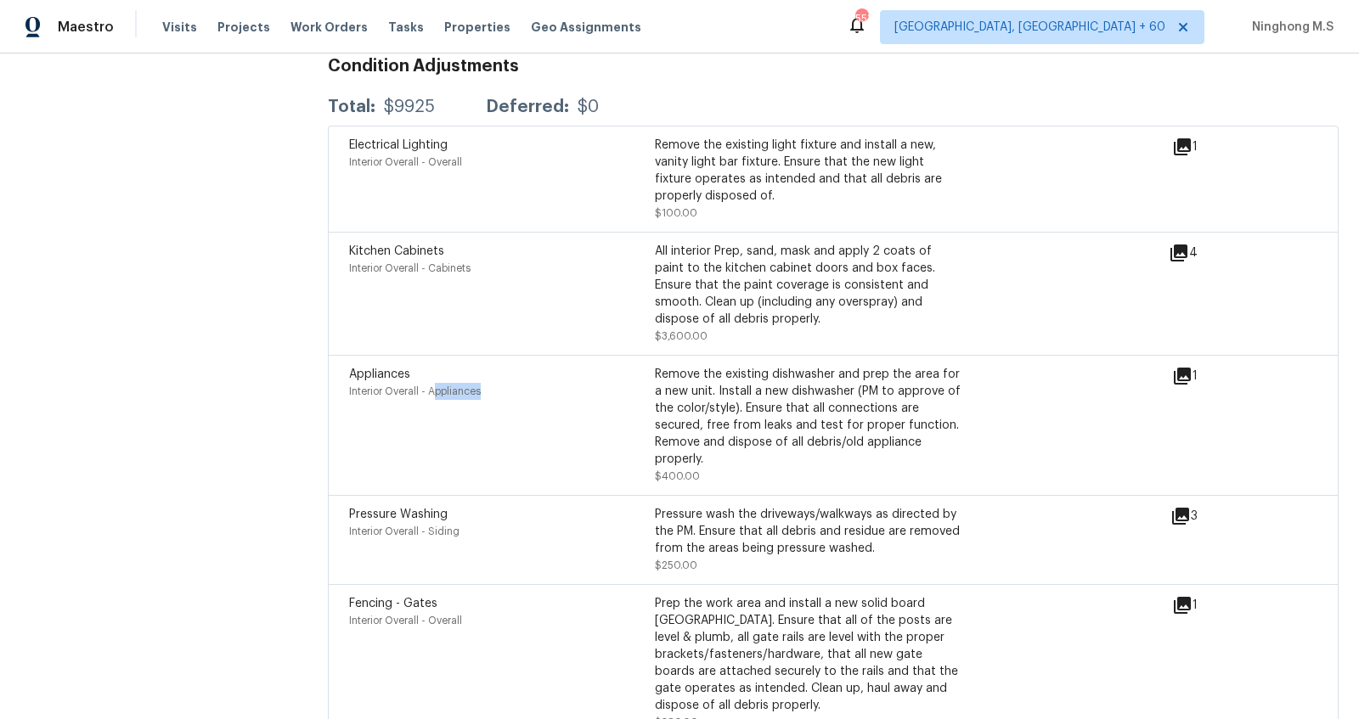
drag, startPoint x: 534, startPoint y: 369, endPoint x: 431, endPoint y: 363, distance: 103.8
click at [431, 383] on div "Interior Overall - Appliances" at bounding box center [502, 391] width 306 height 17
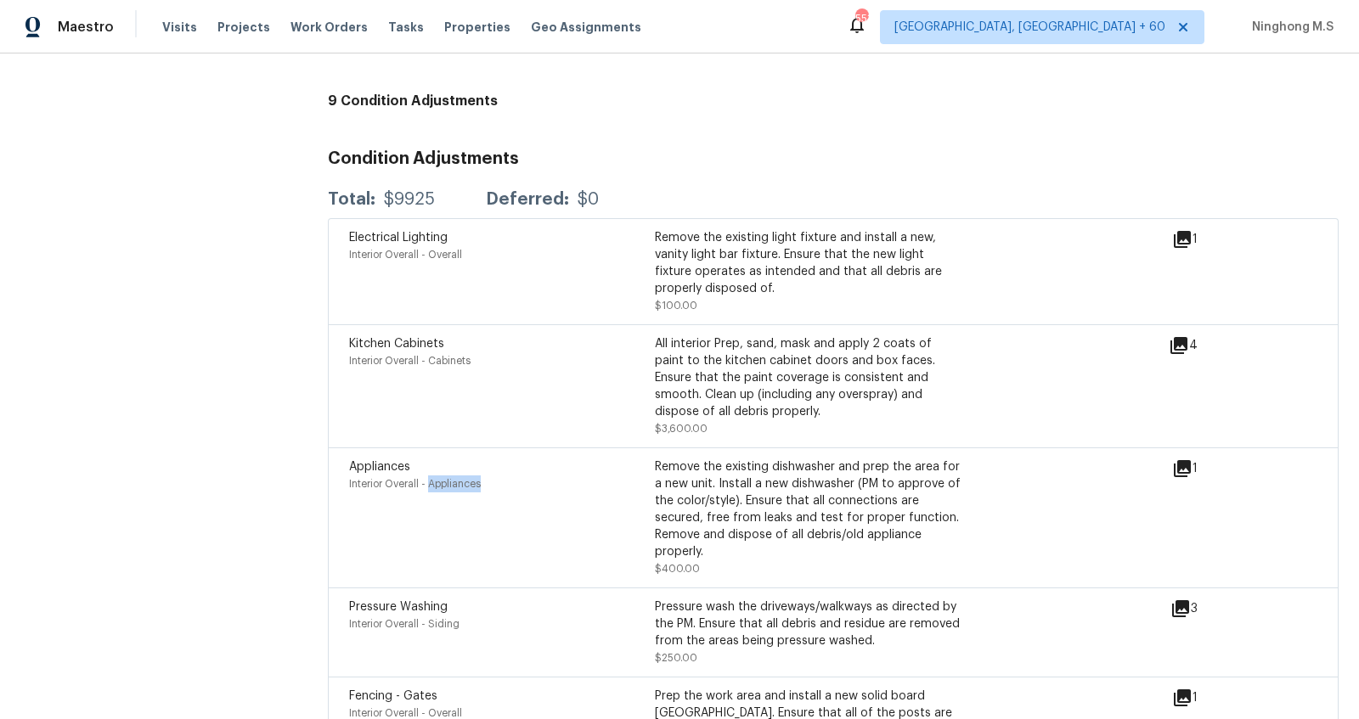
scroll to position [3955, 0]
drag, startPoint x: 711, startPoint y: 550, endPoint x: 654, endPoint y: 545, distance: 57.1
click at [655, 545] on div "Remove the existing dishwasher and prep the area for a new unit. Install a new …" at bounding box center [808, 518] width 306 height 119
drag, startPoint x: 499, startPoint y: 307, endPoint x: 359, endPoint y: 297, distance: 140.5
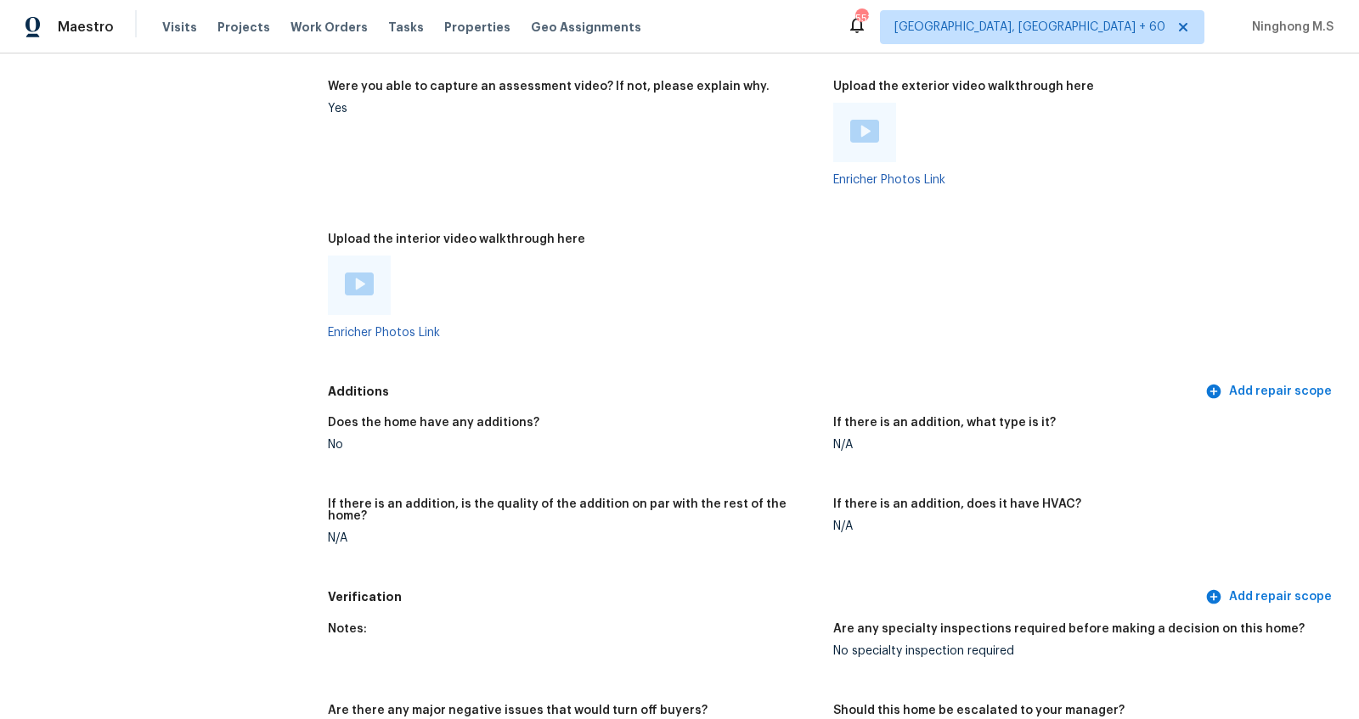
scroll to position [3134, 0]
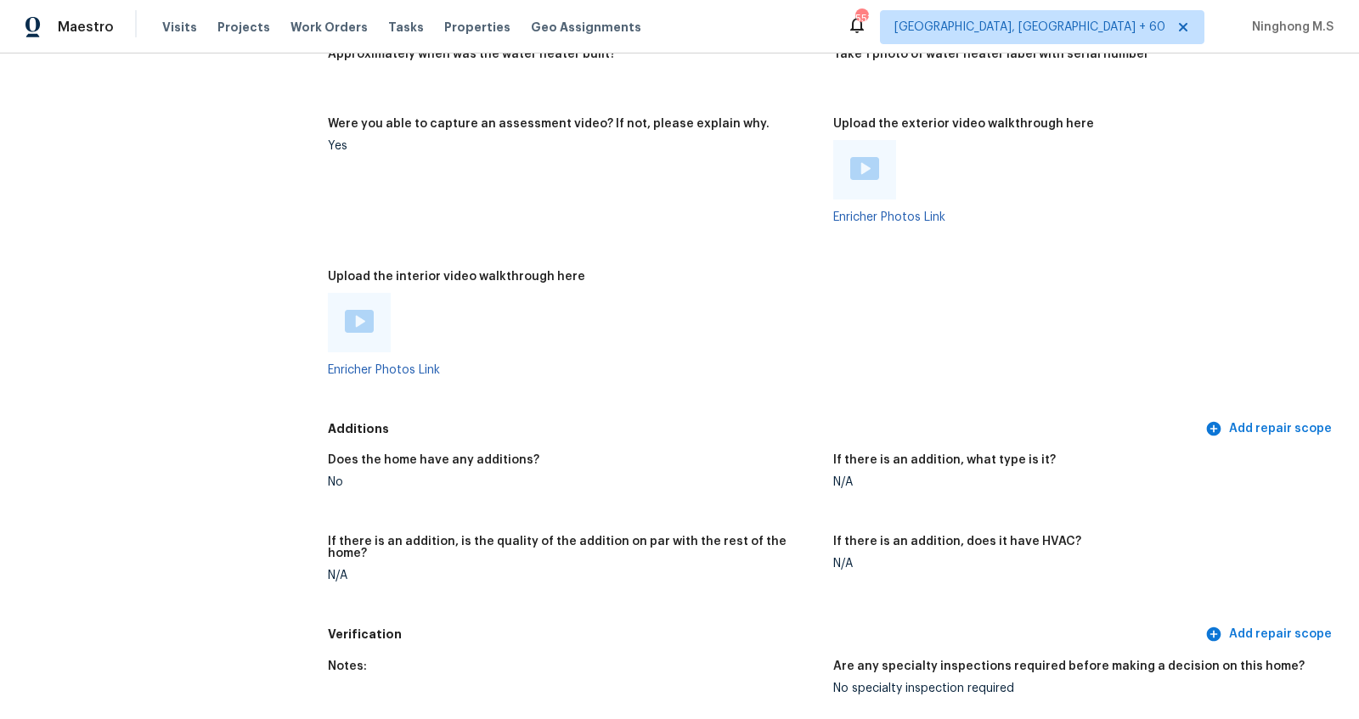
click at [360, 310] on img at bounding box center [359, 321] width 29 height 23
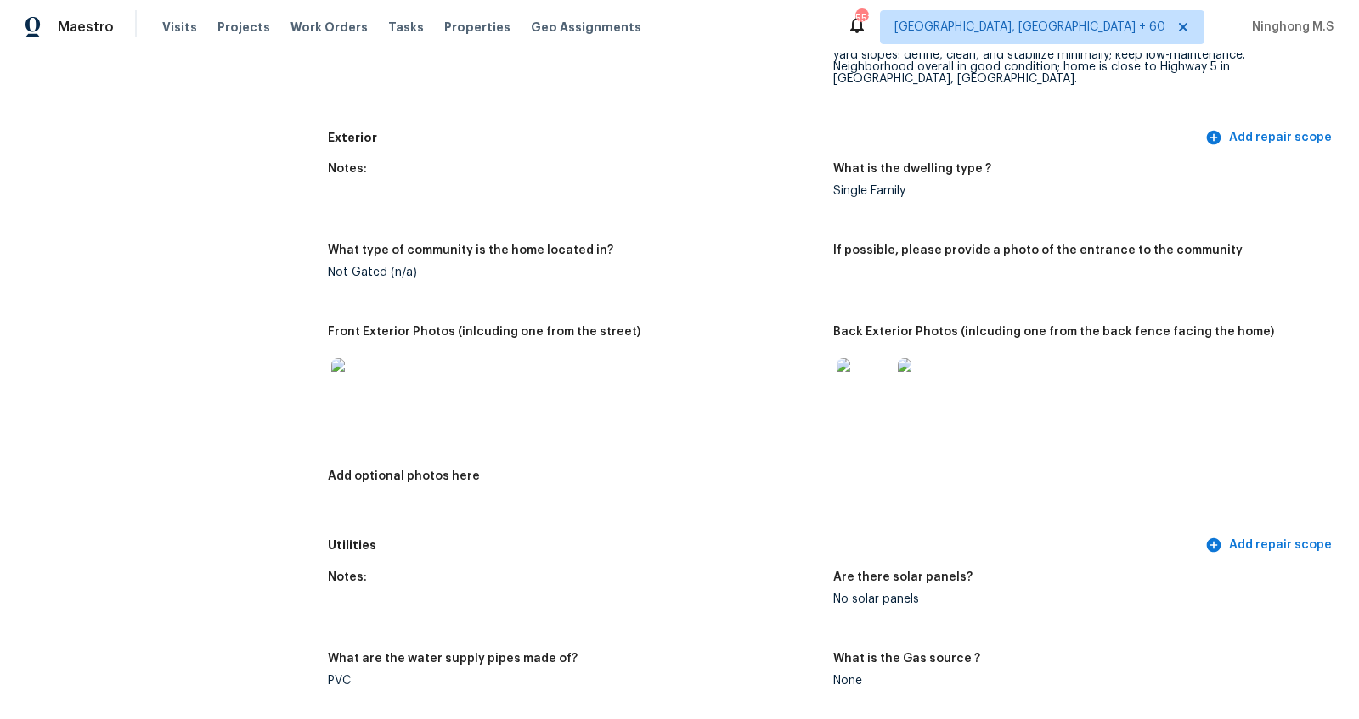
scroll to position [821, 0]
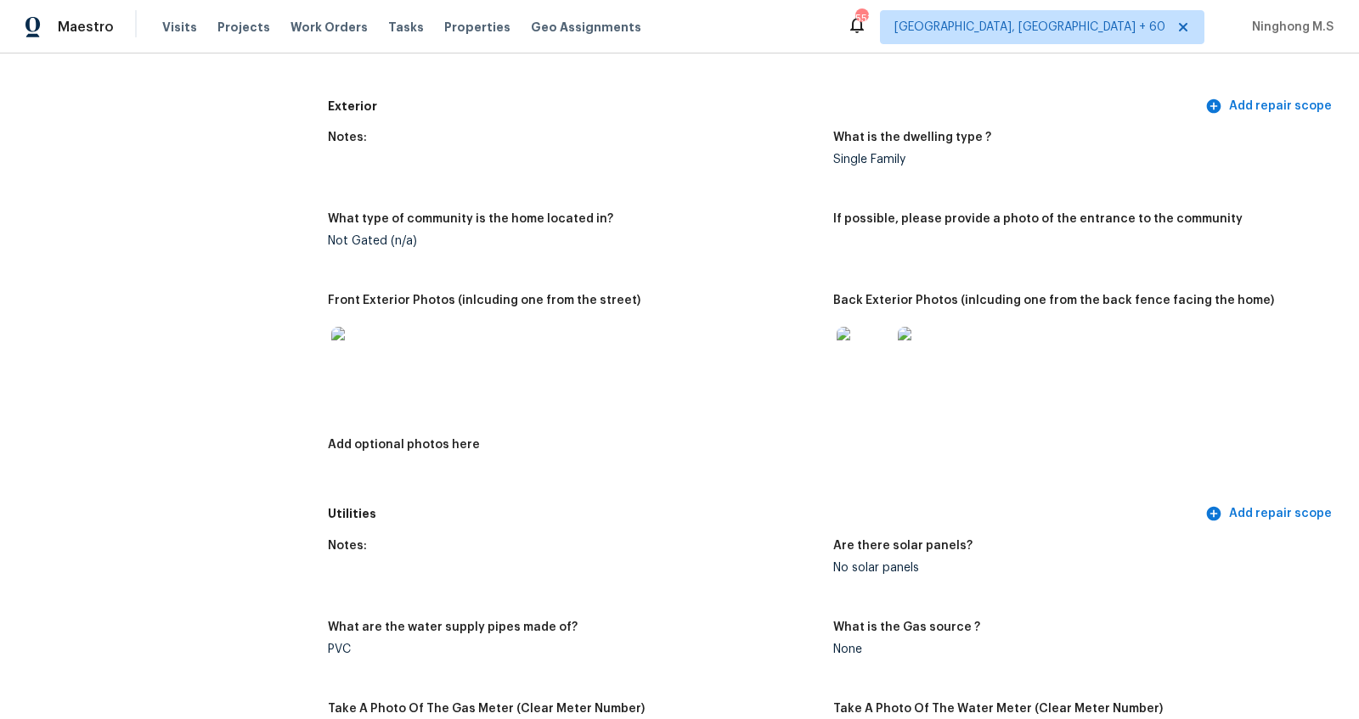
click at [870, 342] on img at bounding box center [863, 354] width 54 height 54
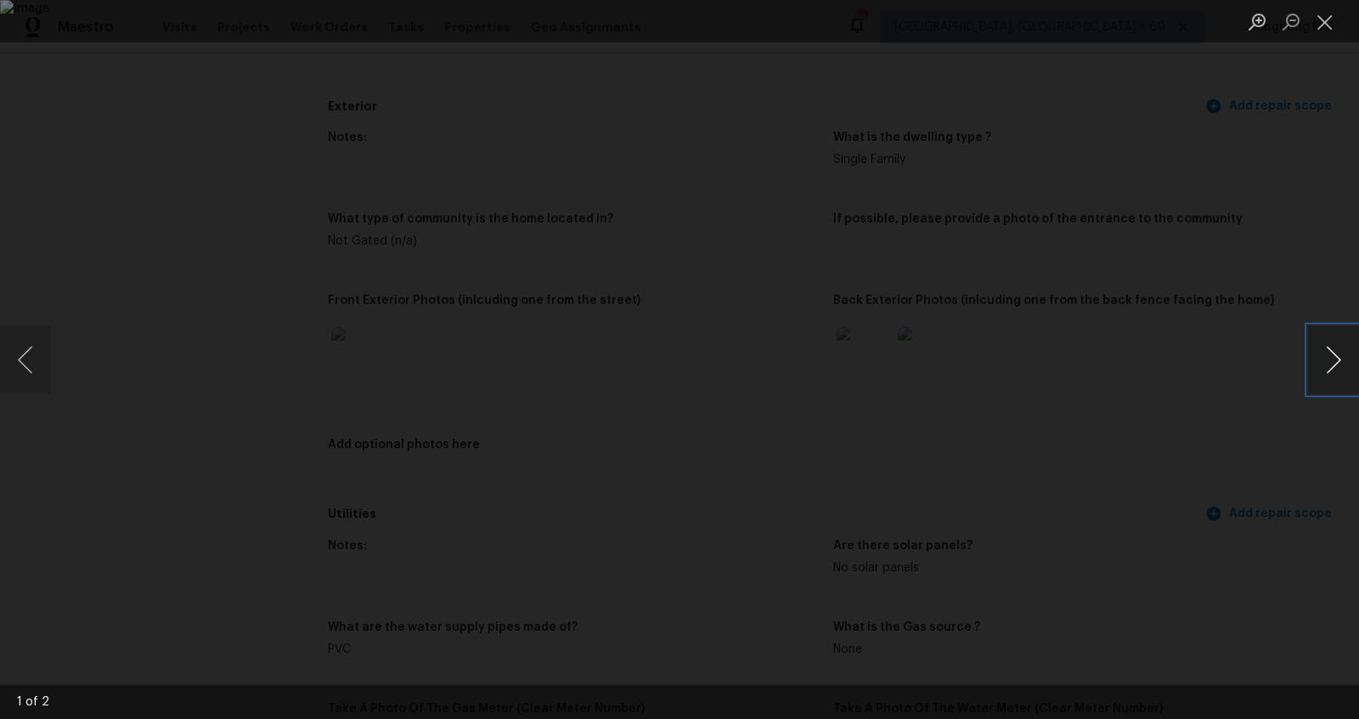
click at [1326, 362] on button "Next image" at bounding box center [1333, 360] width 51 height 68
click at [1321, 25] on button "Close lightbox" at bounding box center [1325, 22] width 34 height 30
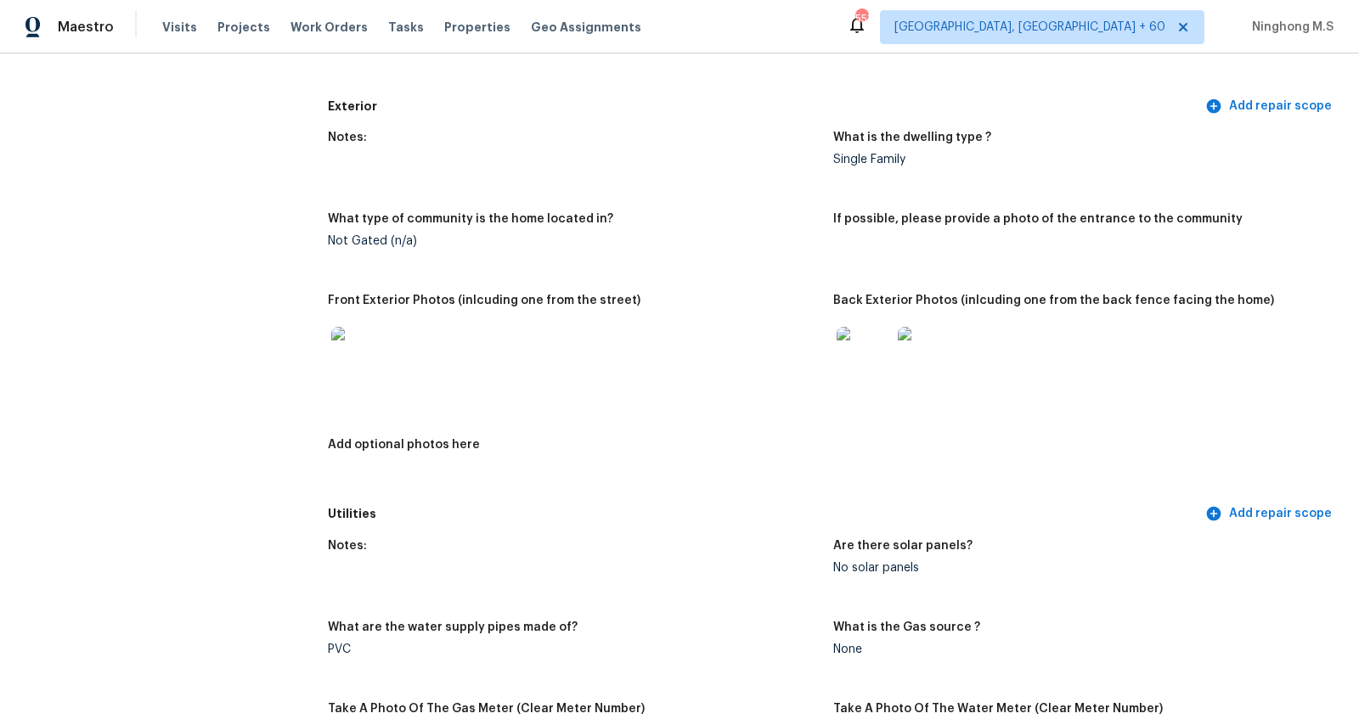
click at [345, 346] on img at bounding box center [358, 354] width 54 height 54
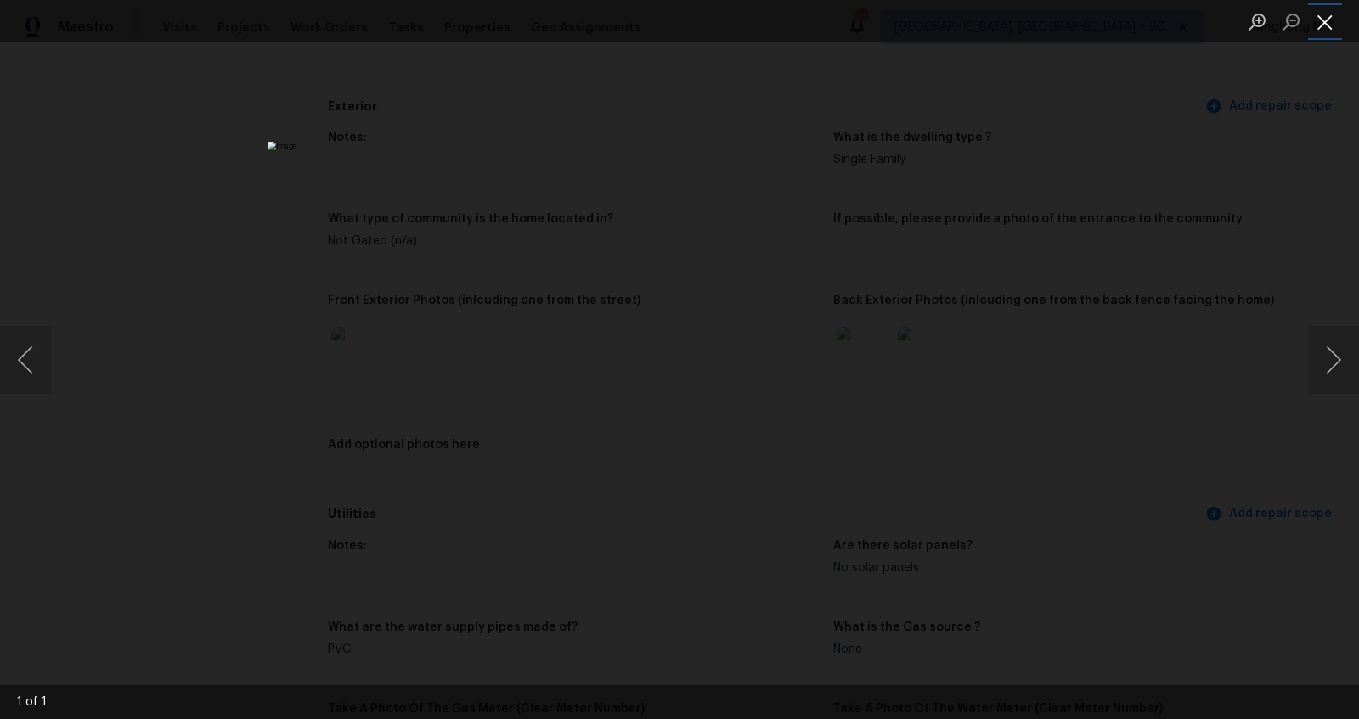
click at [1328, 27] on button "Close lightbox" at bounding box center [1325, 22] width 34 height 30
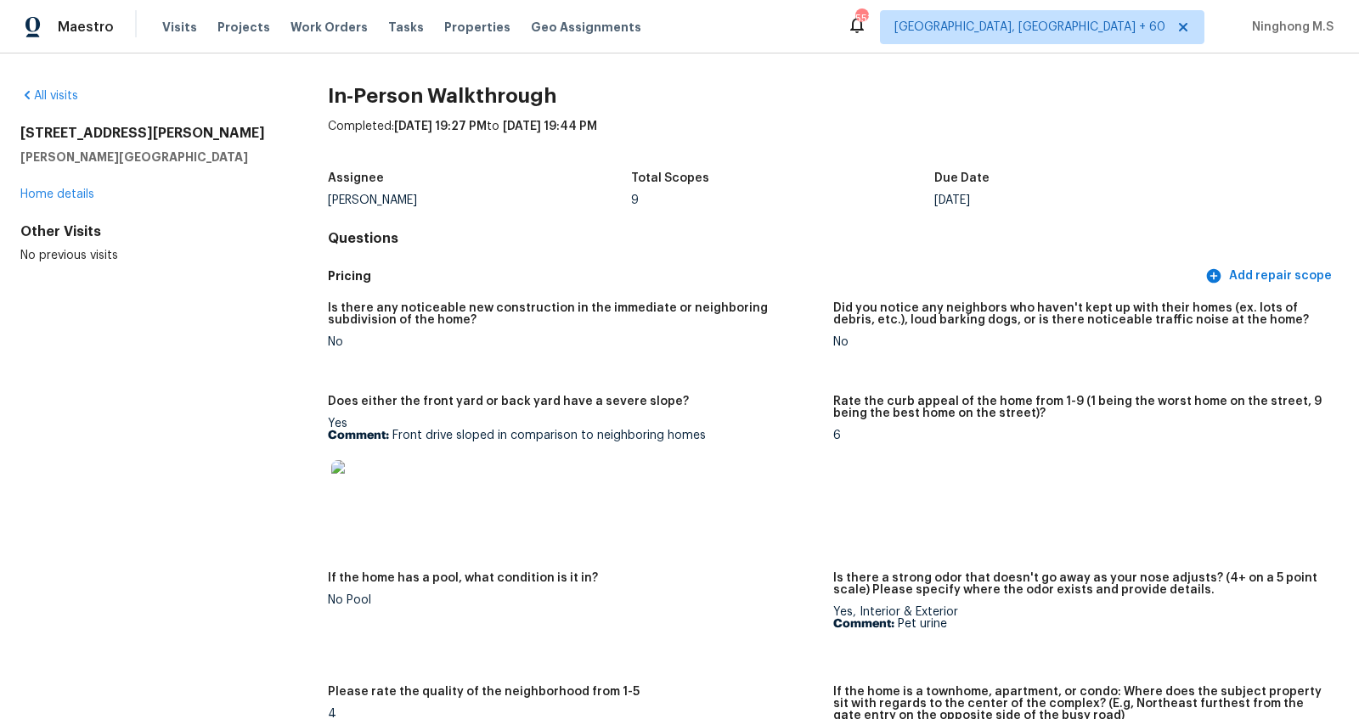
scroll to position [342, 0]
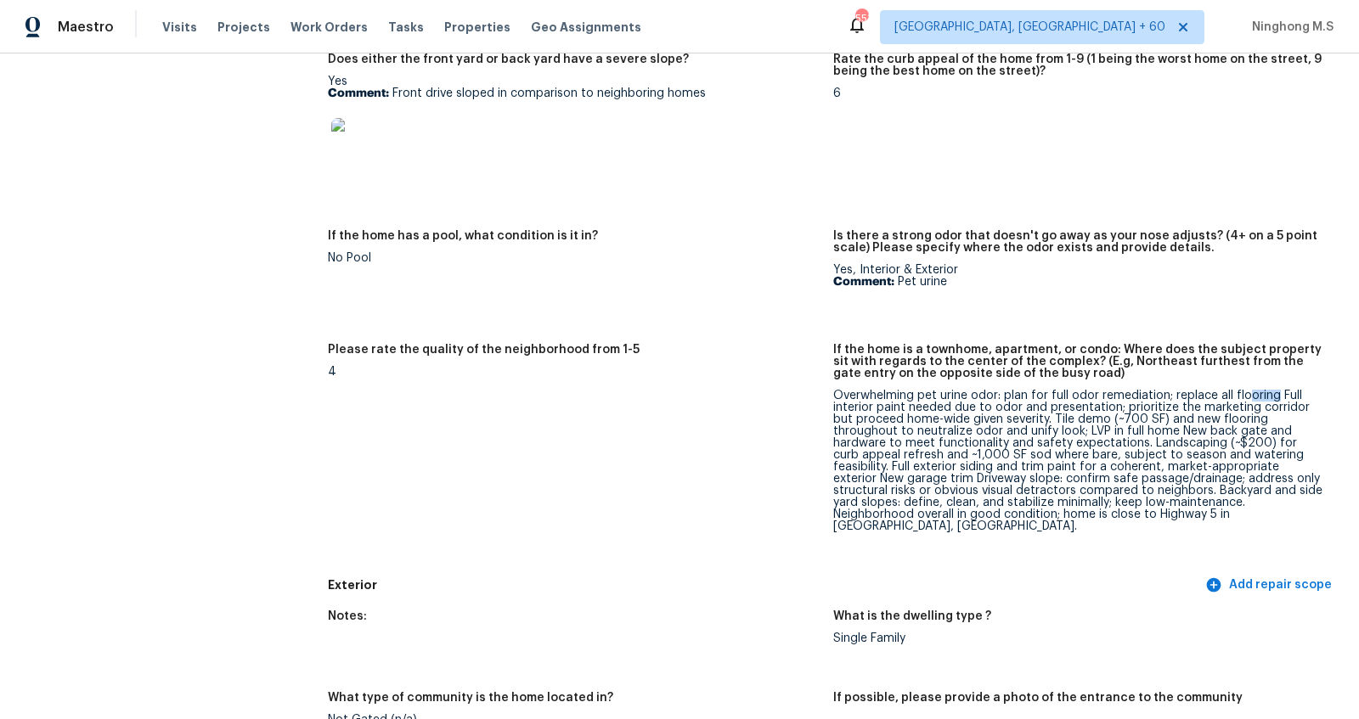
drag, startPoint x: 1247, startPoint y: 392, endPoint x: 1285, endPoint y: 392, distance: 37.4
click at [1285, 392] on div "Overwhelming pet urine odor: plan for full odor remediation; replace all floori…" at bounding box center [1079, 461] width 492 height 143
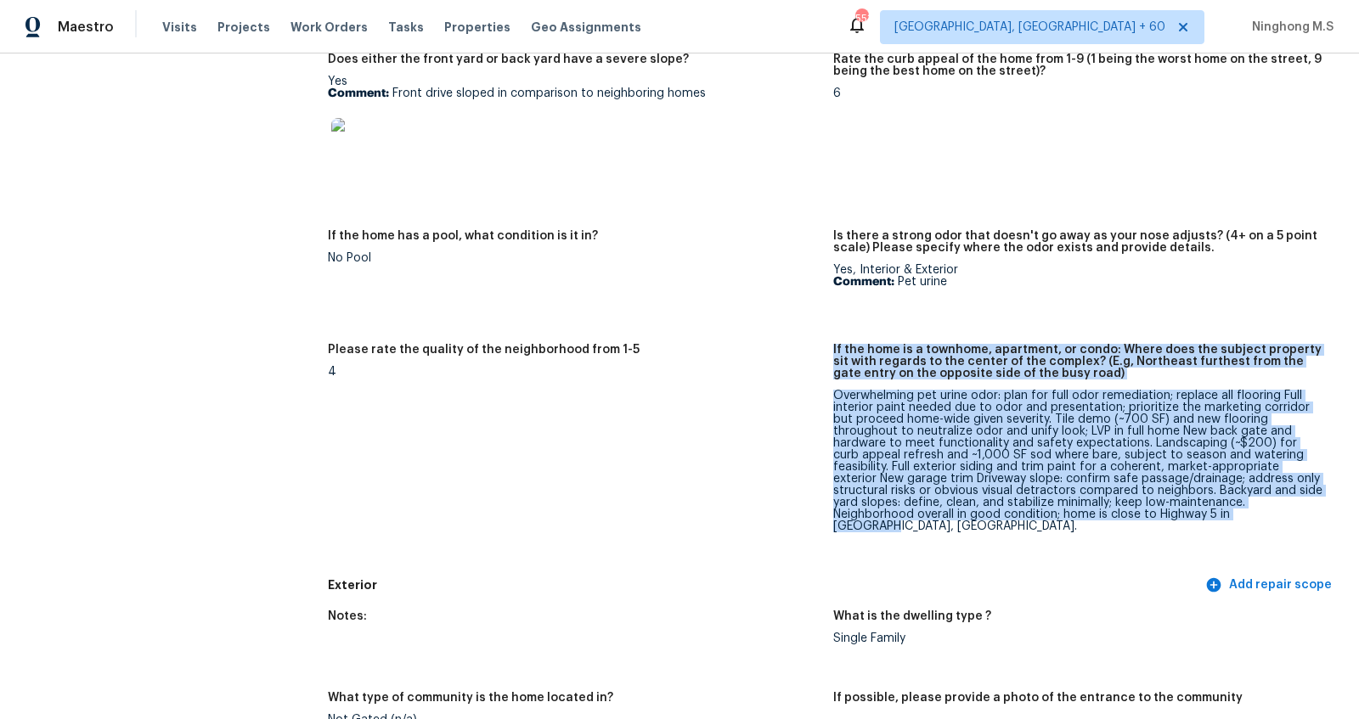
drag, startPoint x: 827, startPoint y: 393, endPoint x: 1057, endPoint y: 533, distance: 269.4
click at [1061, 538] on div "Is there any noticeable new construction in the immediate or neighboring subdiv…" at bounding box center [833, 260] width 1011 height 620
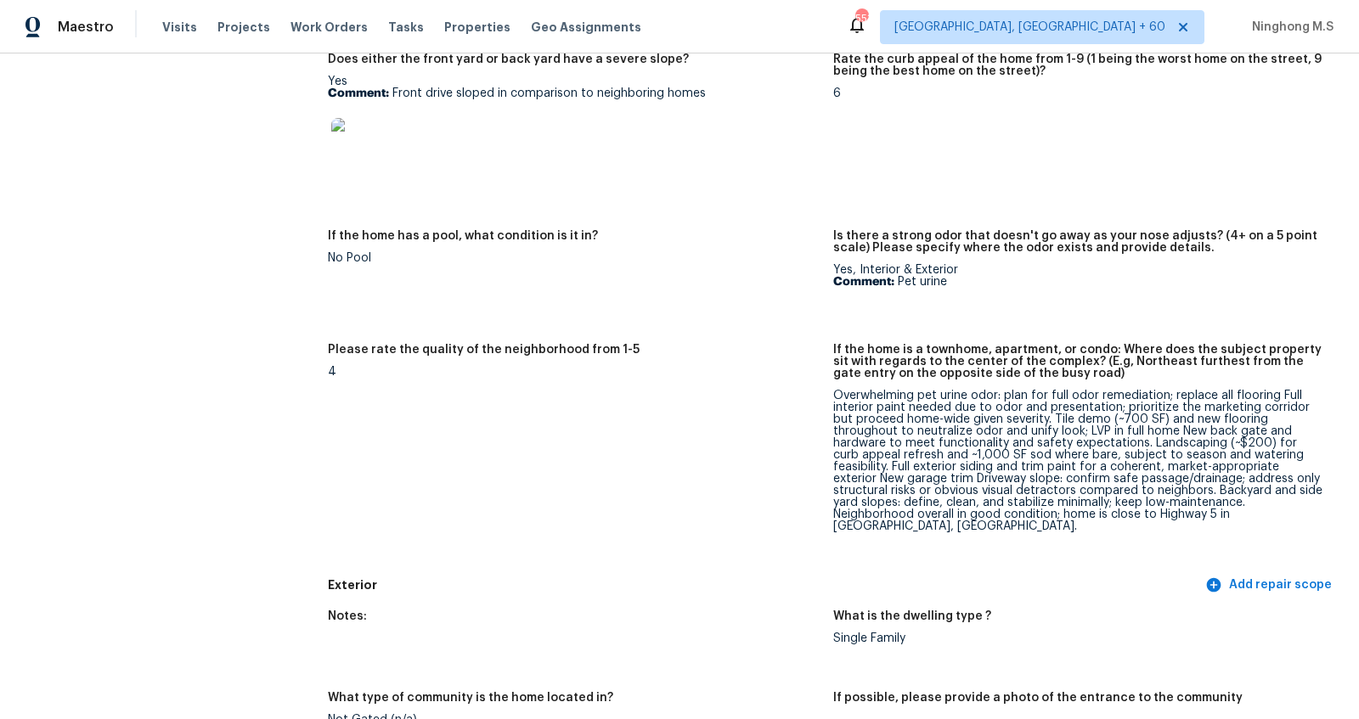
click at [1030, 506] on div "Overwhelming pet urine odor: plan for full odor remediation; replace all floori…" at bounding box center [1079, 461] width 492 height 143
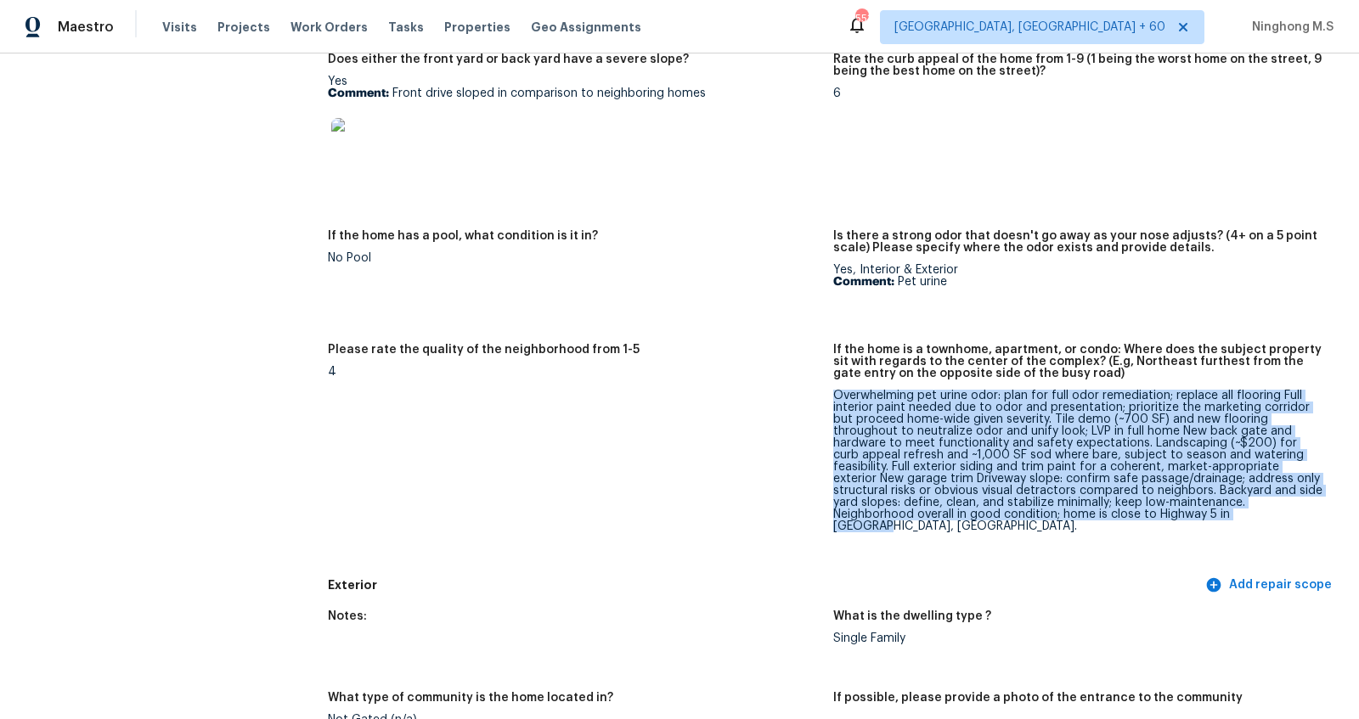
drag, startPoint x: 835, startPoint y: 397, endPoint x: 1051, endPoint y: 516, distance: 247.4
click at [1051, 516] on div "Overwhelming pet urine odor: plan for full odor remediation; replace all floori…" at bounding box center [1079, 461] width 492 height 143
copy div "Overwhelming pet urine odor: plan for full odor remediation; replace all floori…"
click at [1133, 402] on div "Overwhelming pet urine odor: plan for full odor remediation; replace all floori…" at bounding box center [1079, 461] width 492 height 143
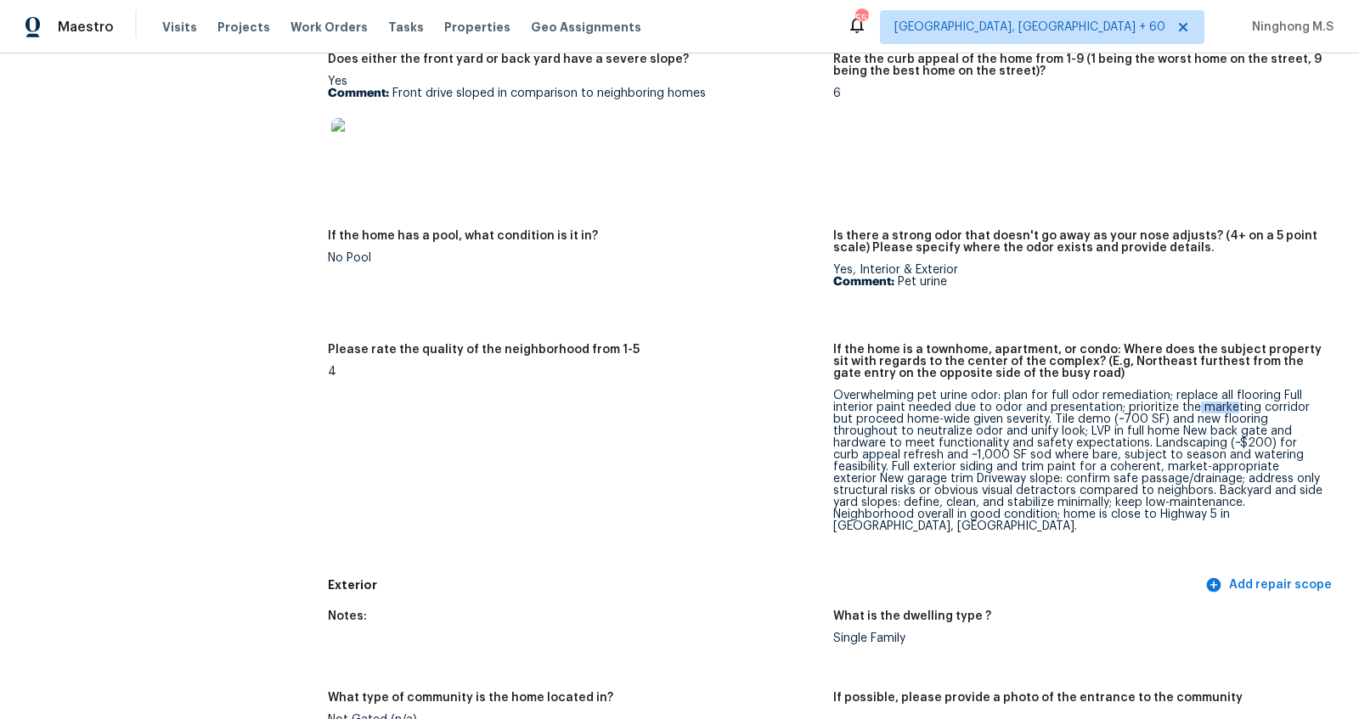
drag, startPoint x: 1195, startPoint y: 401, endPoint x: 1229, endPoint y: 401, distance: 34.0
click at [1229, 401] on div "Overwhelming pet urine odor: plan for full odor remediation; replace all floori…" at bounding box center [1079, 461] width 492 height 143
drag, startPoint x: 1068, startPoint y: 410, endPoint x: 1106, endPoint y: 410, distance: 37.4
click at [1106, 410] on div "Overwhelming pet urine odor: plan for full odor remediation; replace all floori…" at bounding box center [1079, 461] width 492 height 143
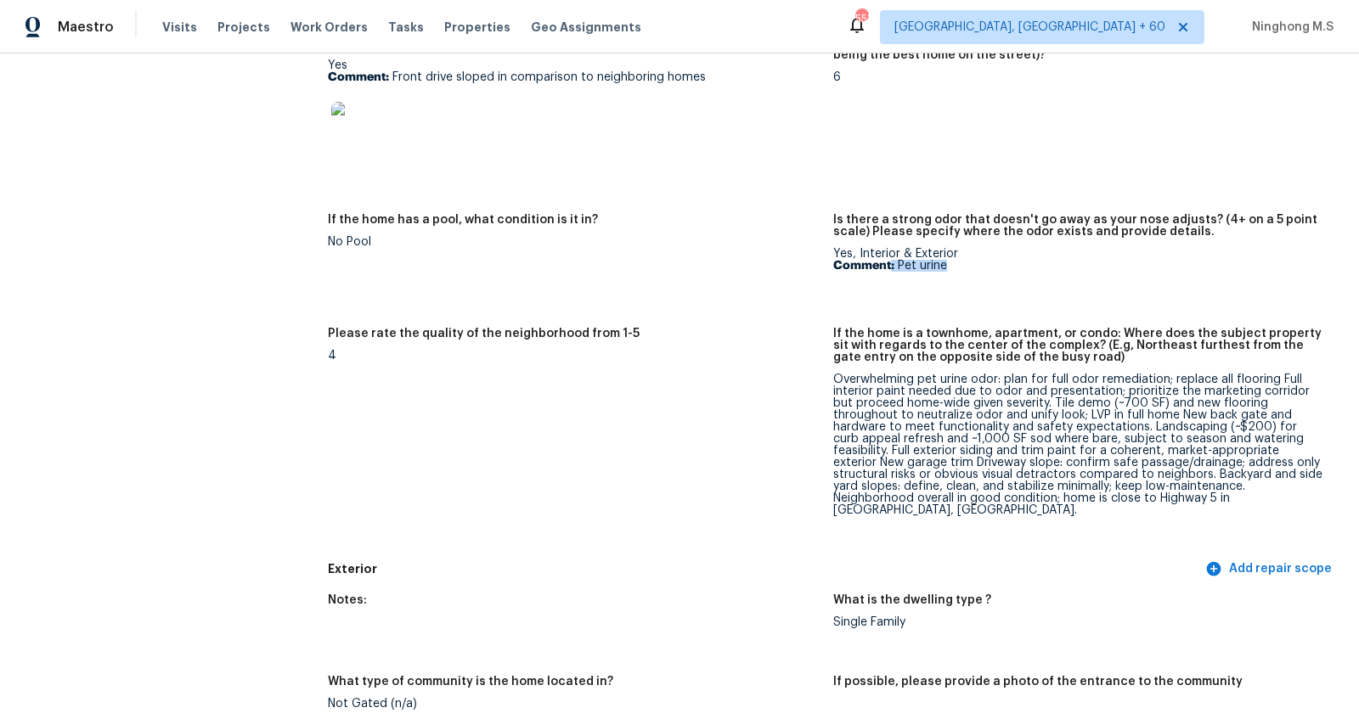
drag, startPoint x: 956, startPoint y: 265, endPoint x: 888, endPoint y: 266, distance: 67.9
click at [888, 266] on p "Comment: Pet urine" at bounding box center [1079, 266] width 492 height 12
click at [925, 269] on p "Comment: Pet urine" at bounding box center [1079, 266] width 492 height 12
drag, startPoint x: 954, startPoint y: 267, endPoint x: 921, endPoint y: 267, distance: 34.0
click at [921, 267] on p "Comment: Pet urine" at bounding box center [1079, 266] width 492 height 12
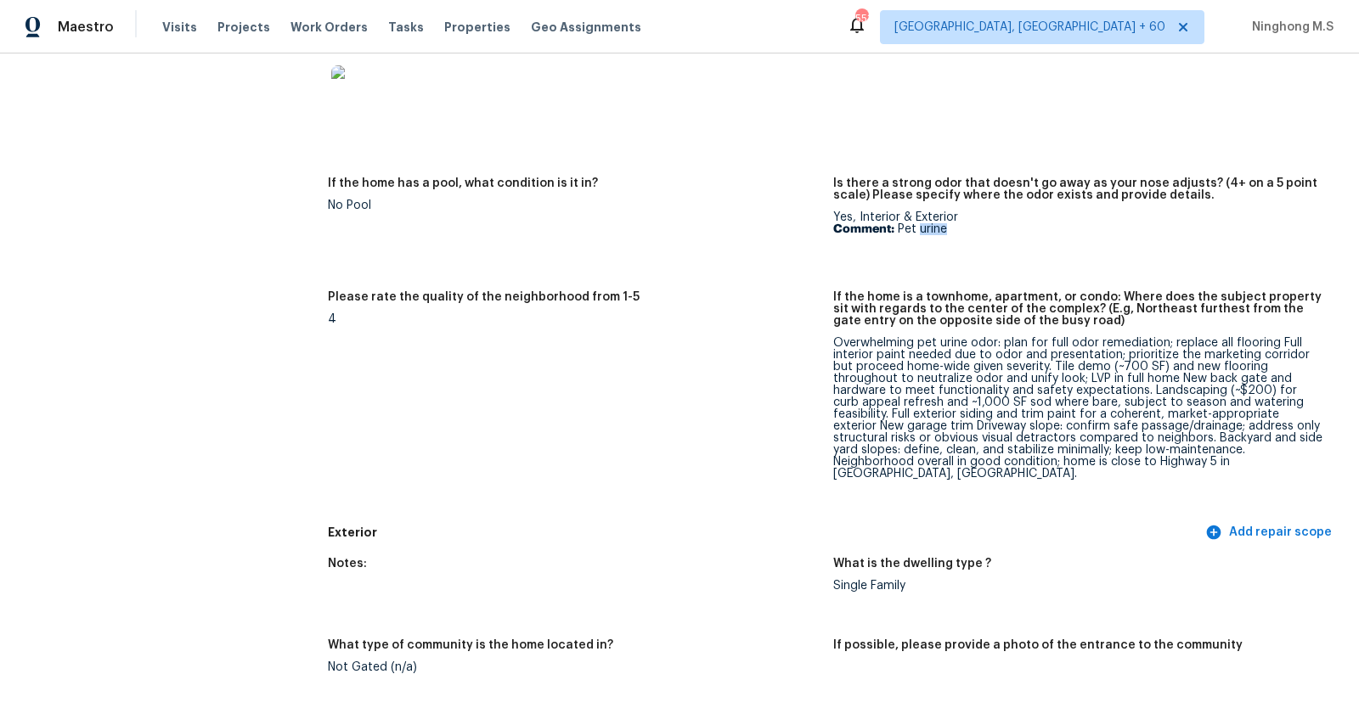
scroll to position [397, 0]
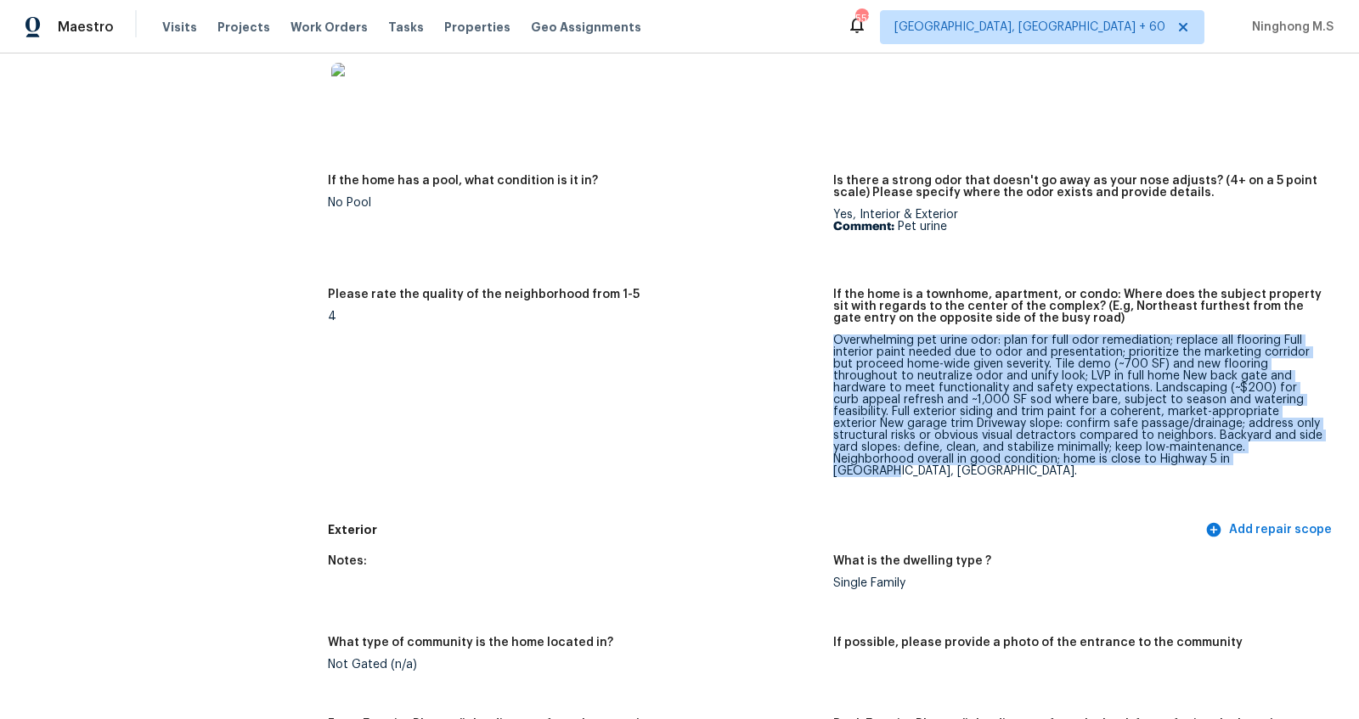
drag, startPoint x: 834, startPoint y: 333, endPoint x: 1125, endPoint y: 465, distance: 320.0
click at [1125, 465] on figure "If the home is a townhome, apartment, or condo: Where does the subject property…" at bounding box center [1085, 397] width 505 height 216
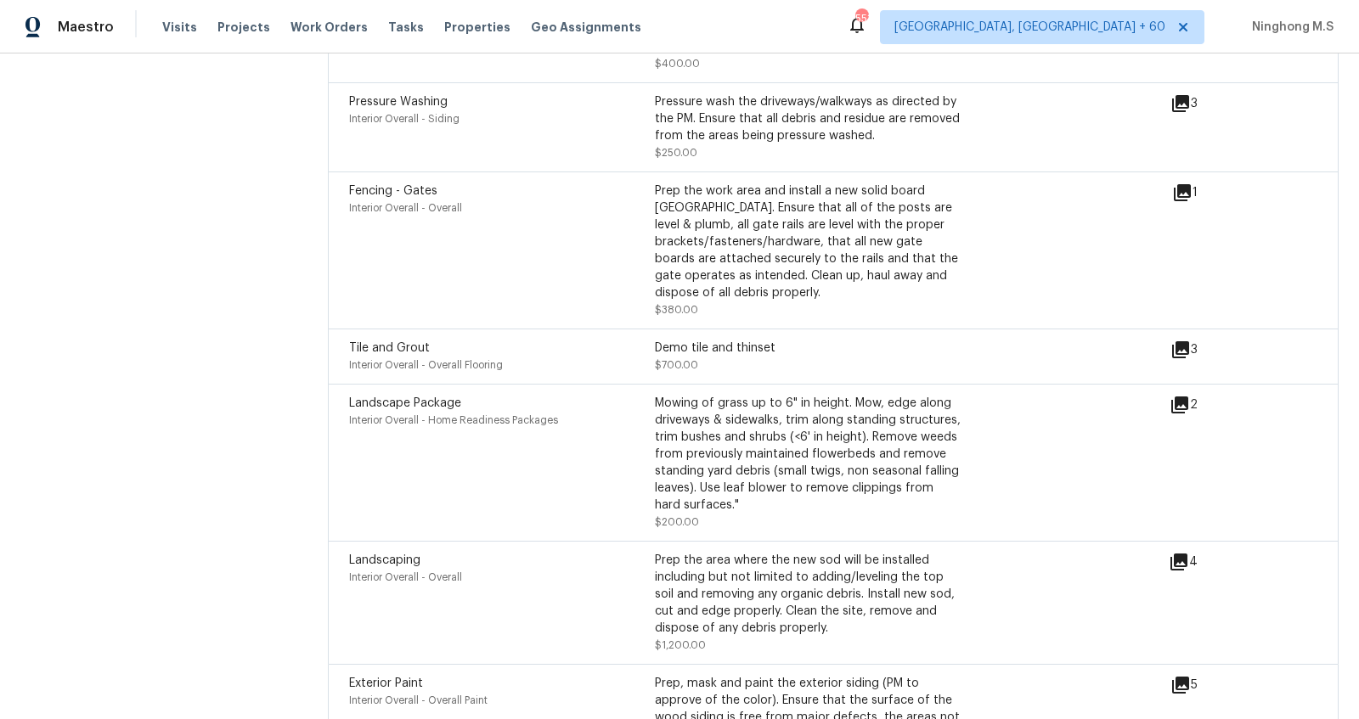
scroll to position [4455, 0]
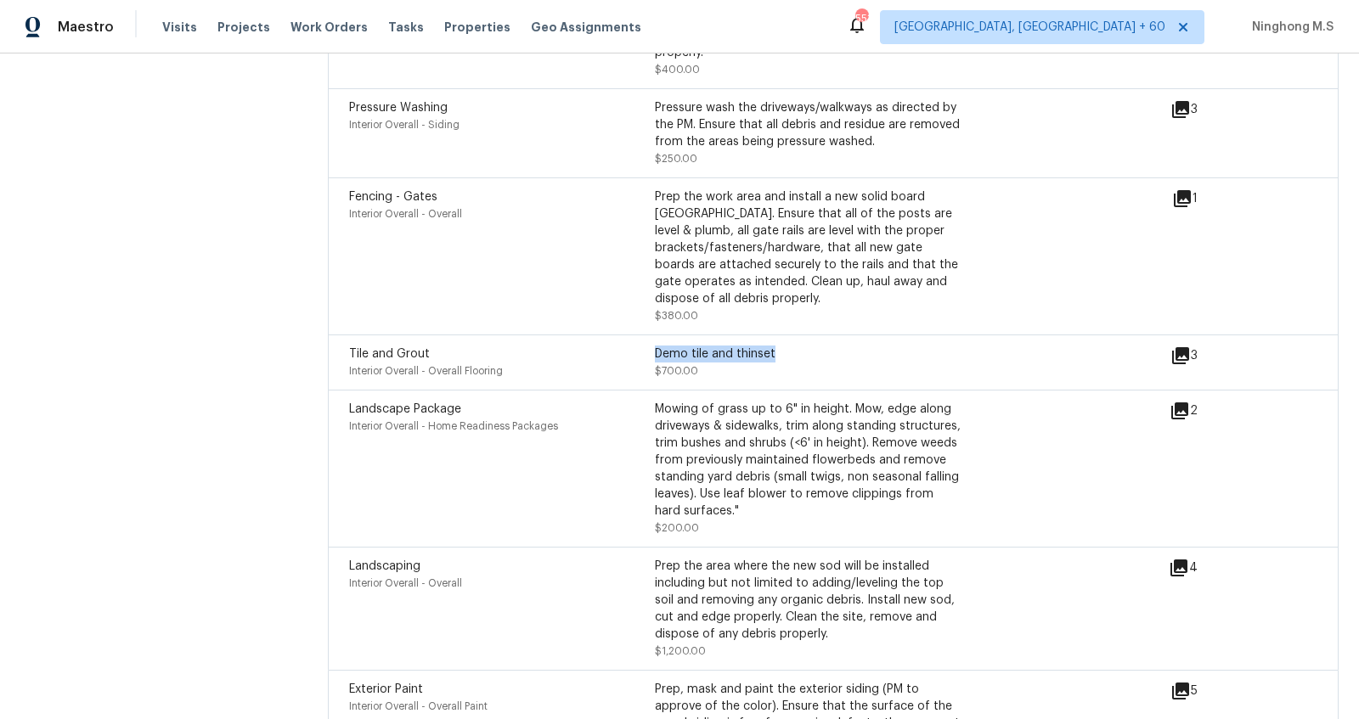
drag, startPoint x: 654, startPoint y: 329, endPoint x: 794, endPoint y: 329, distance: 140.1
click at [794, 346] on div "Demo tile and thinset" at bounding box center [808, 354] width 306 height 17
click at [695, 350] on div "Demo tile and thinset $700.00" at bounding box center [808, 363] width 306 height 34
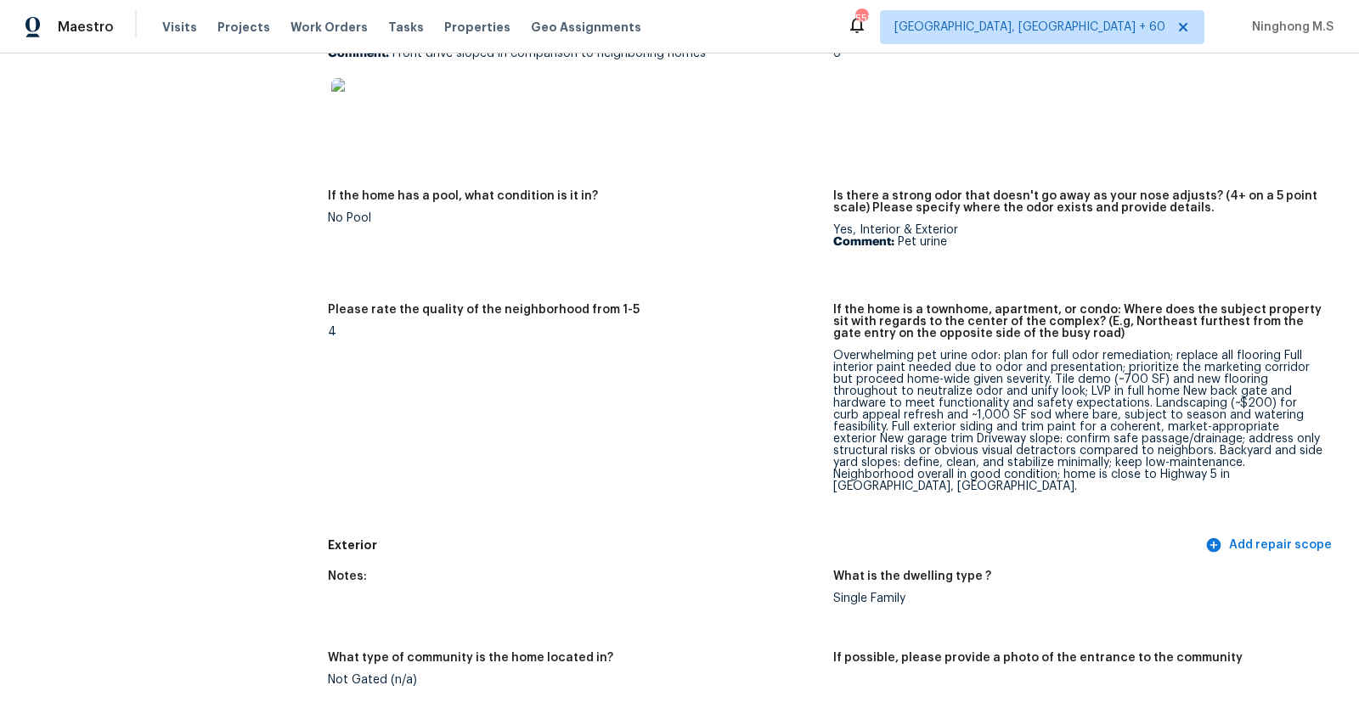
scroll to position [328, 0]
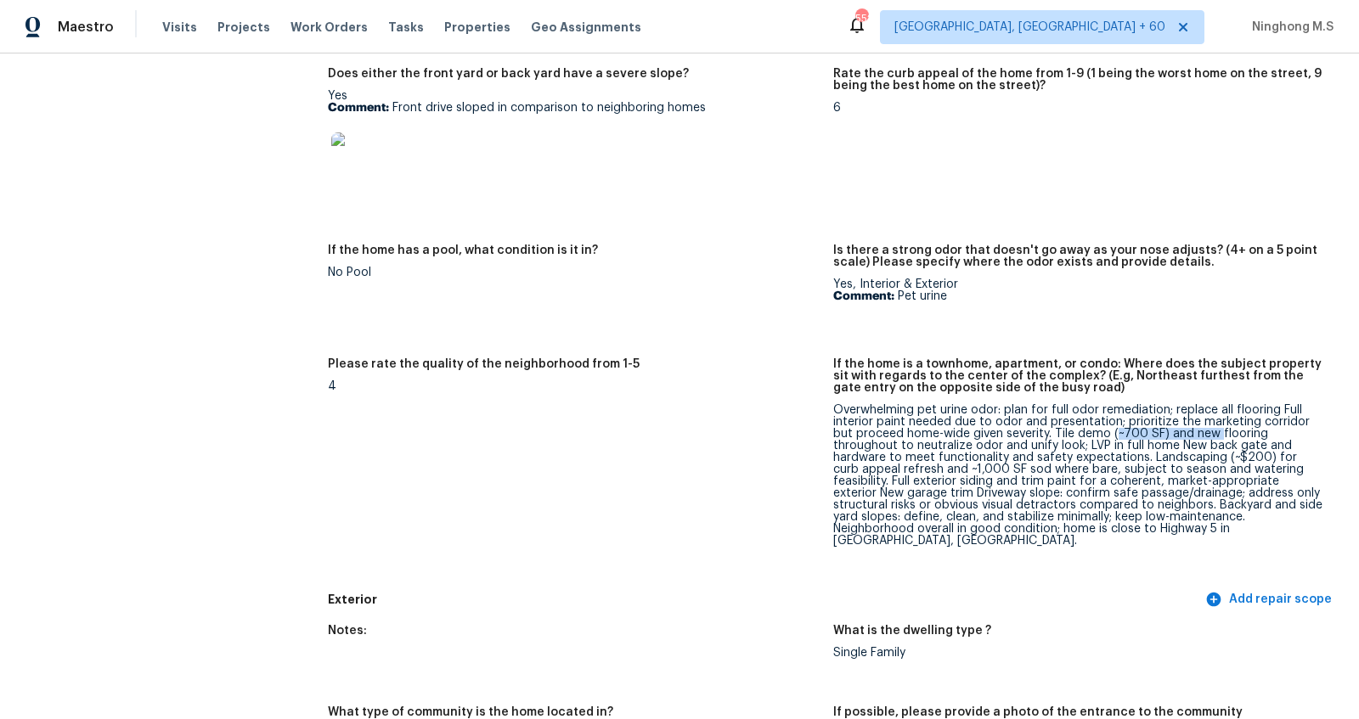
drag, startPoint x: 1091, startPoint y: 436, endPoint x: 1193, endPoint y: 436, distance: 101.9
click at [1193, 436] on div "Overwhelming pet urine odor: plan for full odor remediation; replace all floori…" at bounding box center [1079, 475] width 492 height 143
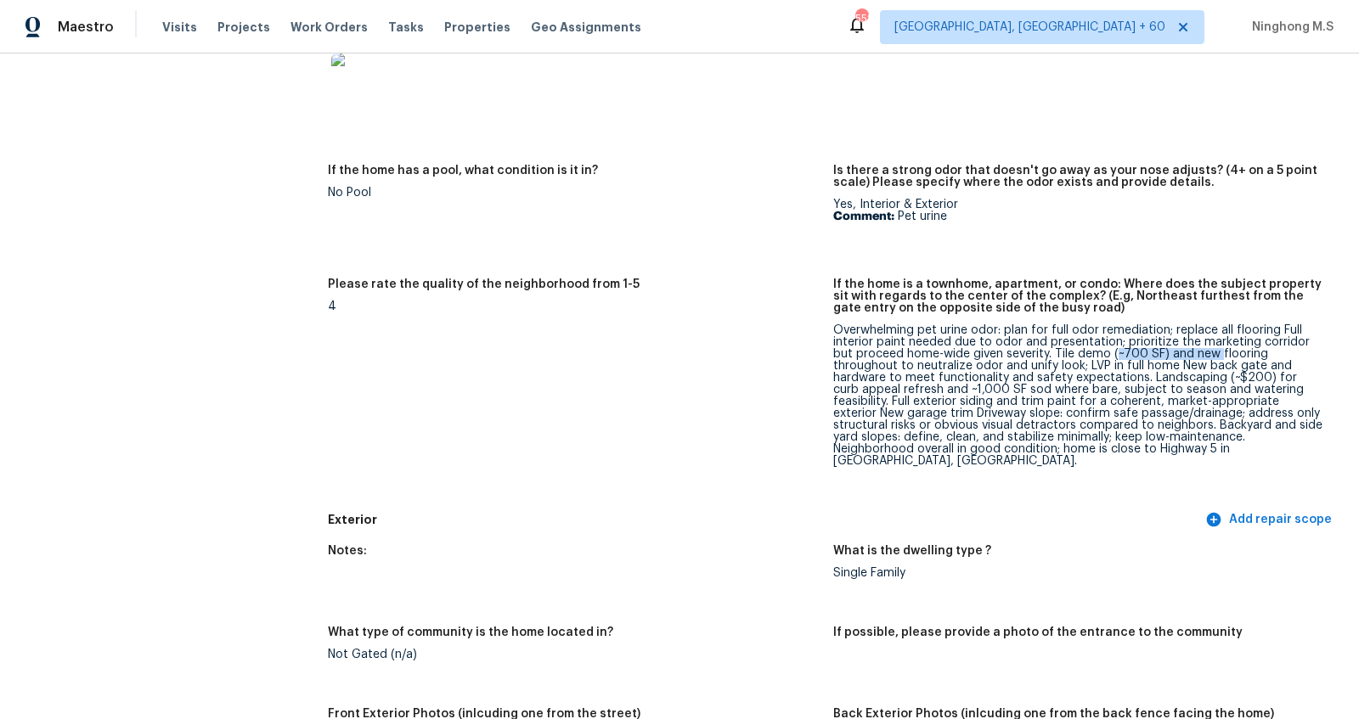
scroll to position [0, 0]
